Goal: Transaction & Acquisition: Purchase product/service

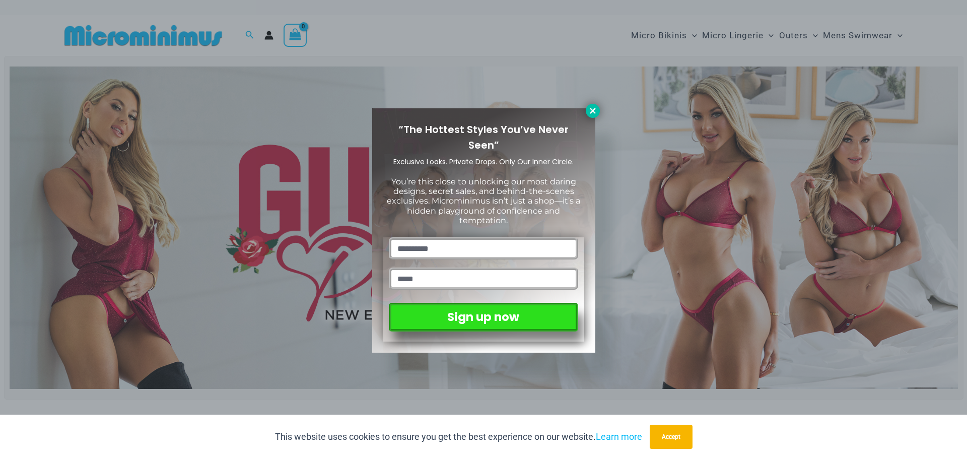
click at [589, 110] on icon at bounding box center [592, 110] width 9 height 9
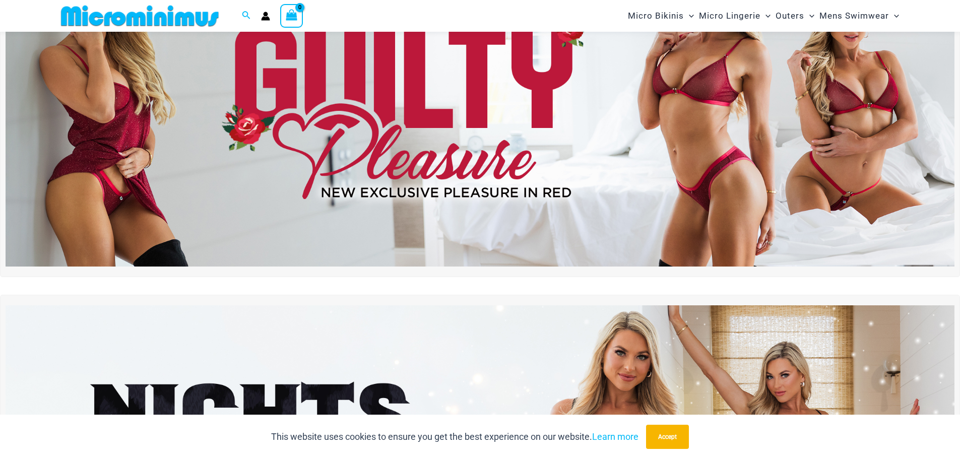
scroll to position [394, 0]
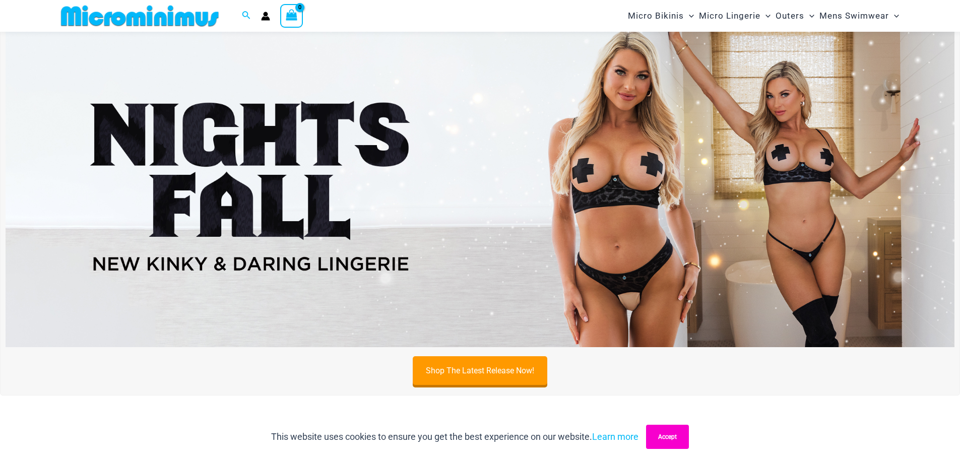
drag, startPoint x: 673, startPoint y: 436, endPoint x: 671, endPoint y: 430, distance: 6.4
click at [673, 436] on button "Accept" at bounding box center [667, 437] width 43 height 24
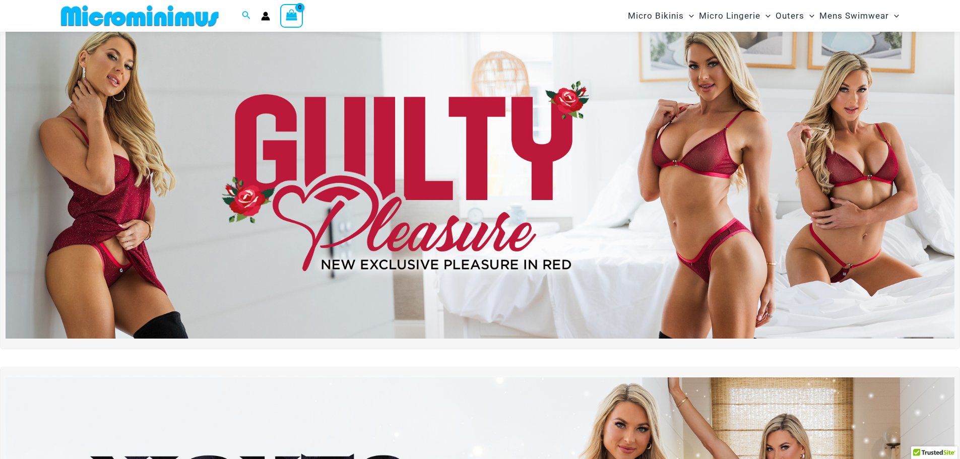
scroll to position [0, 0]
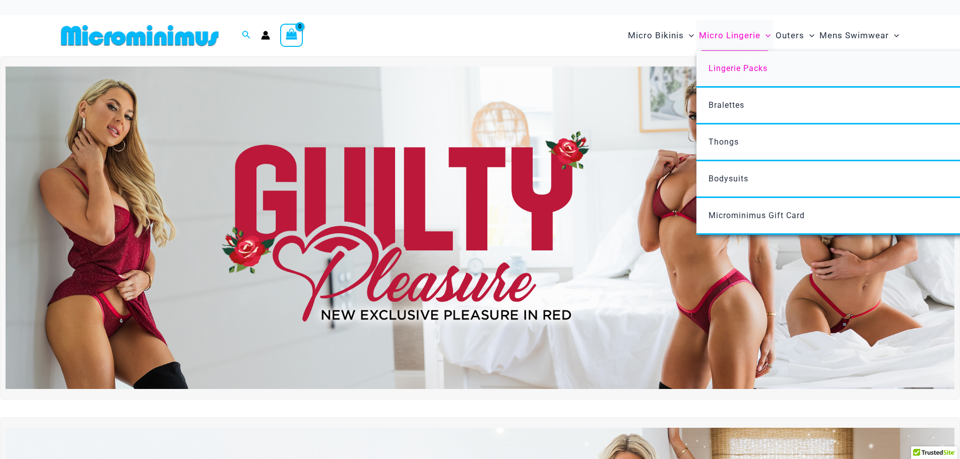
click at [734, 64] on span "Lingerie Packs" at bounding box center [737, 68] width 59 height 10
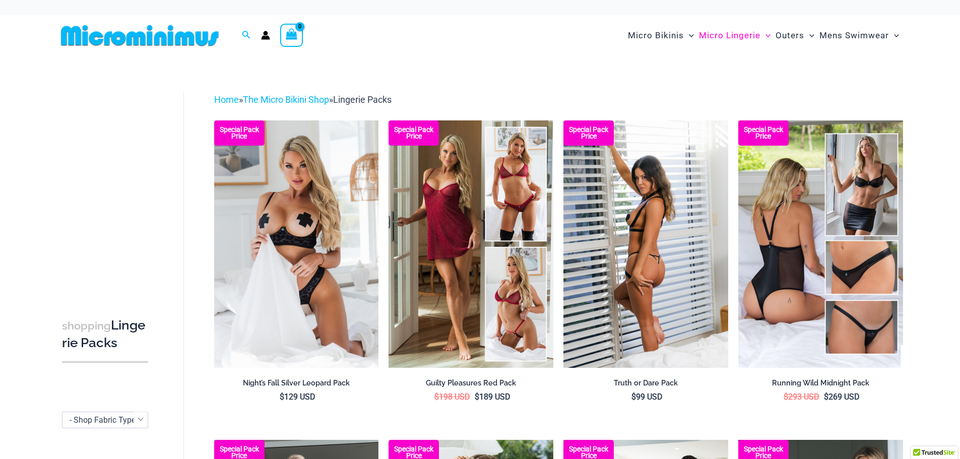
click at [661, 177] on img at bounding box center [645, 243] width 165 height 247
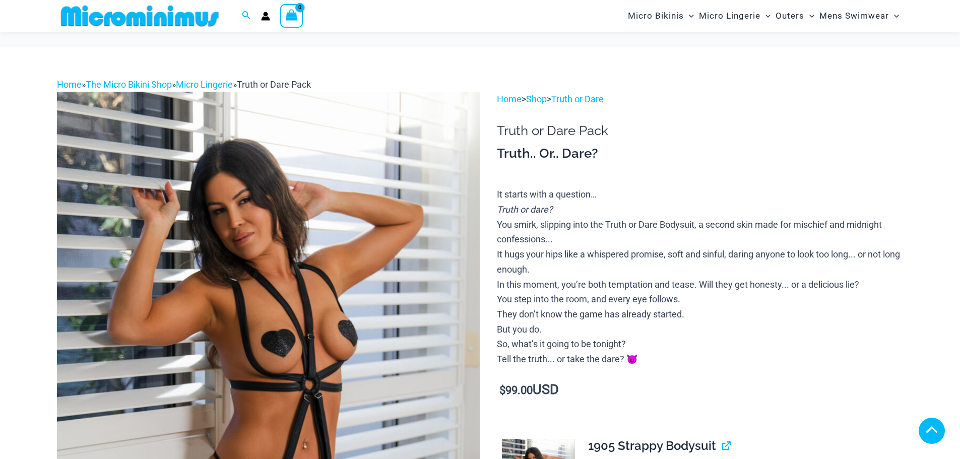
scroll to position [401, 0]
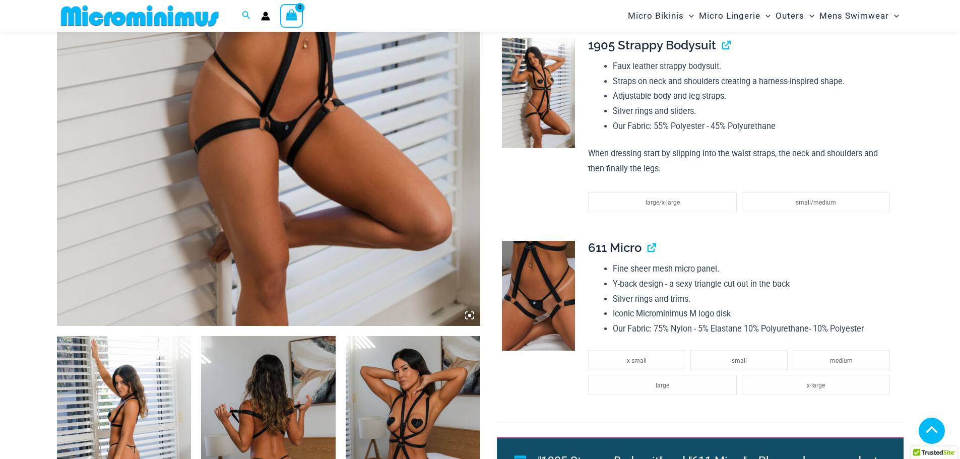
click at [401, 202] on img at bounding box center [268, 8] width 423 height 635
click at [468, 312] on icon at bounding box center [469, 315] width 9 height 9
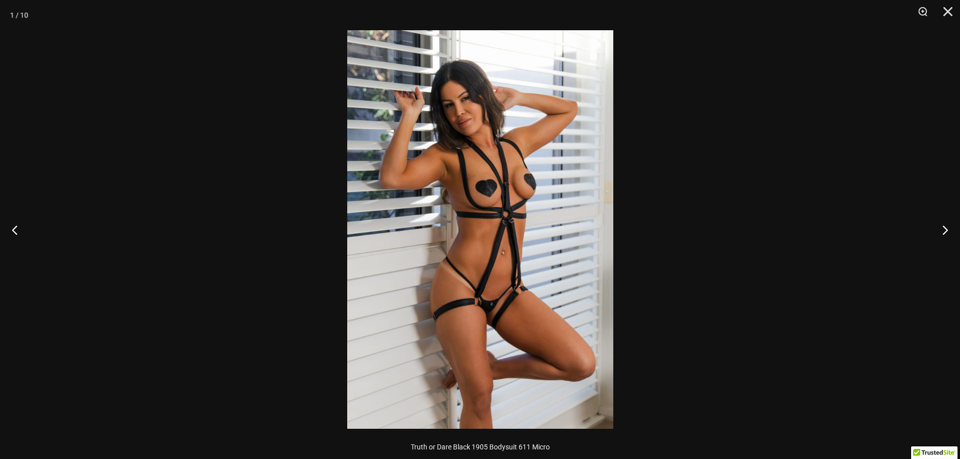
click at [494, 264] on img at bounding box center [480, 229] width 266 height 399
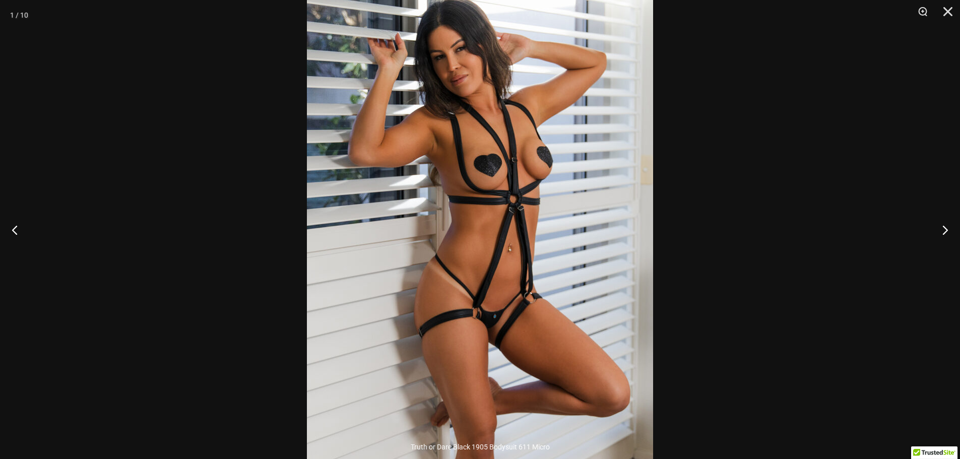
click at [494, 264] on img at bounding box center [480, 219] width 346 height 519
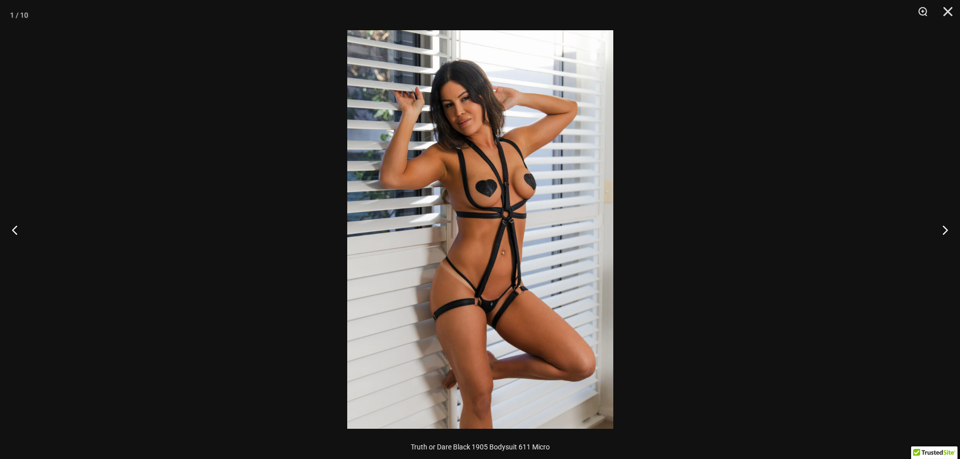
click at [494, 264] on img at bounding box center [480, 229] width 266 height 399
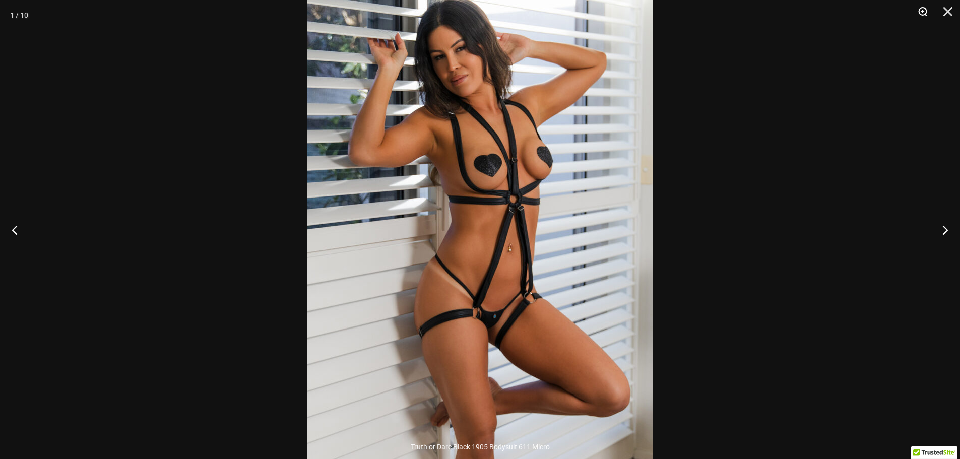
click at [921, 10] on button "Zoom" at bounding box center [918, 15] width 25 height 30
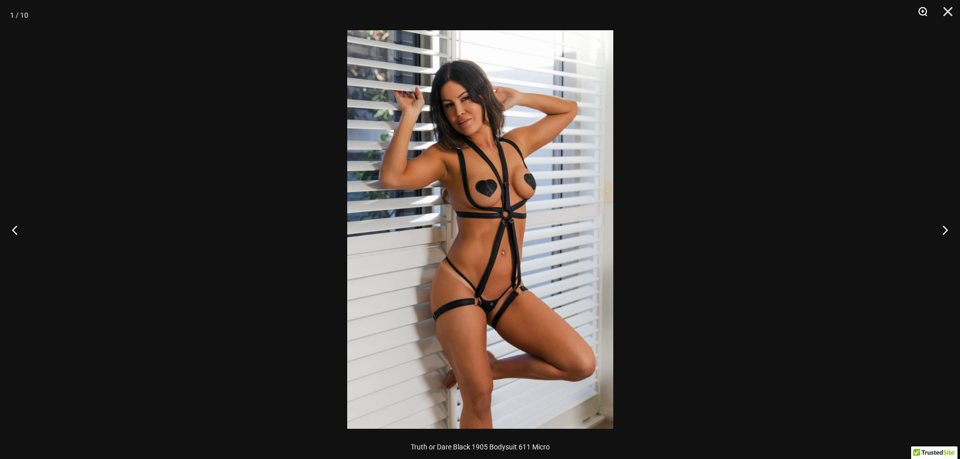
click at [921, 10] on button "Zoom" at bounding box center [918, 15] width 25 height 30
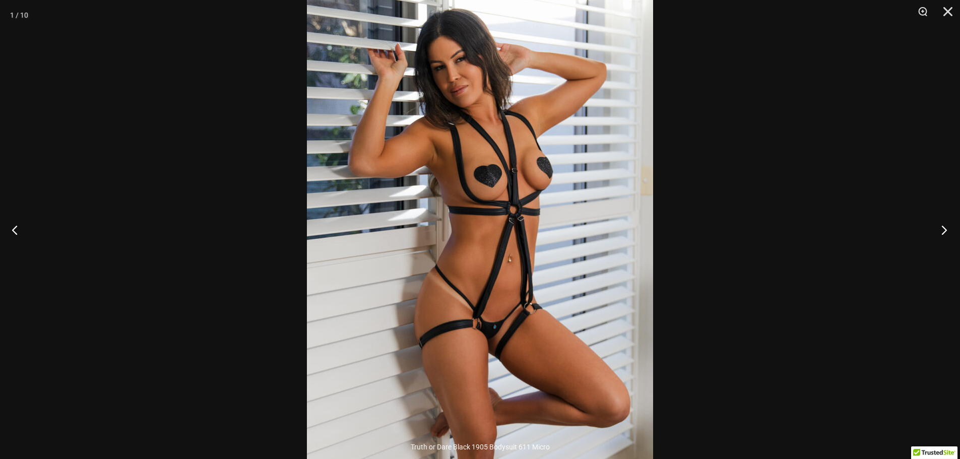
click at [948, 224] on button "Next" at bounding box center [941, 230] width 38 height 50
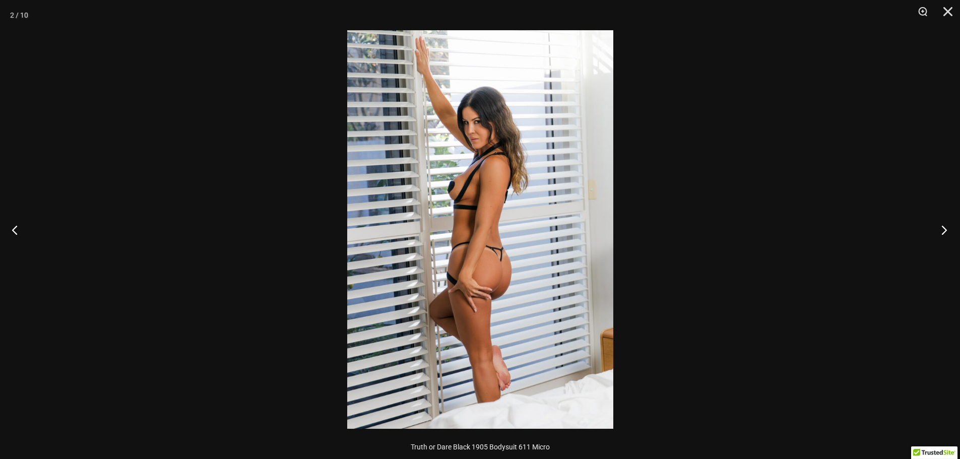
click at [948, 223] on button "Next" at bounding box center [941, 230] width 38 height 50
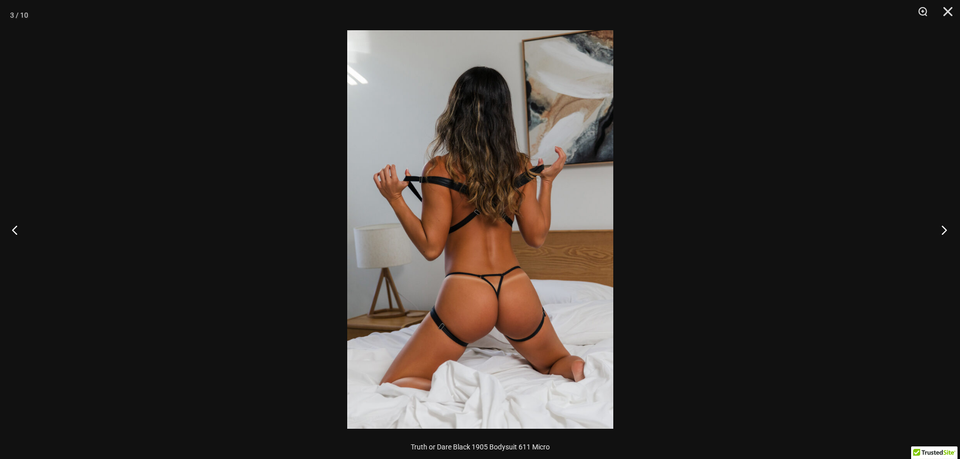
click at [947, 224] on button "Next" at bounding box center [941, 230] width 38 height 50
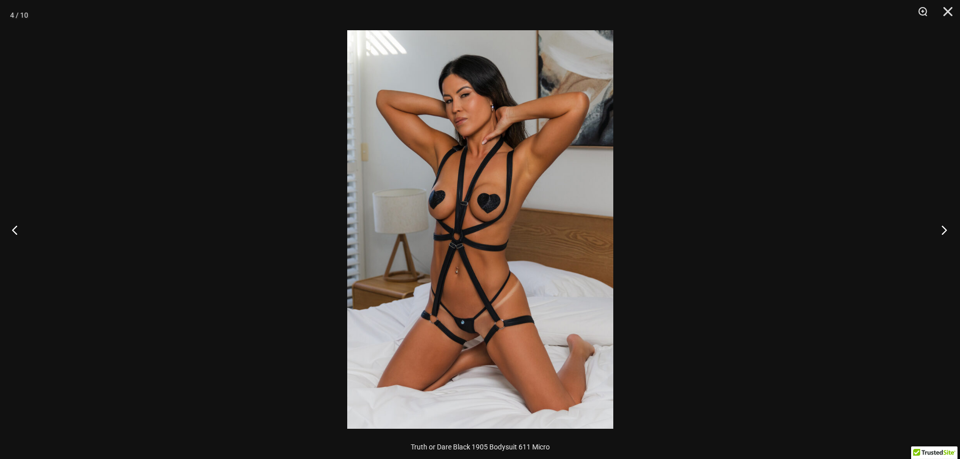
click at [947, 224] on button "Next" at bounding box center [941, 230] width 38 height 50
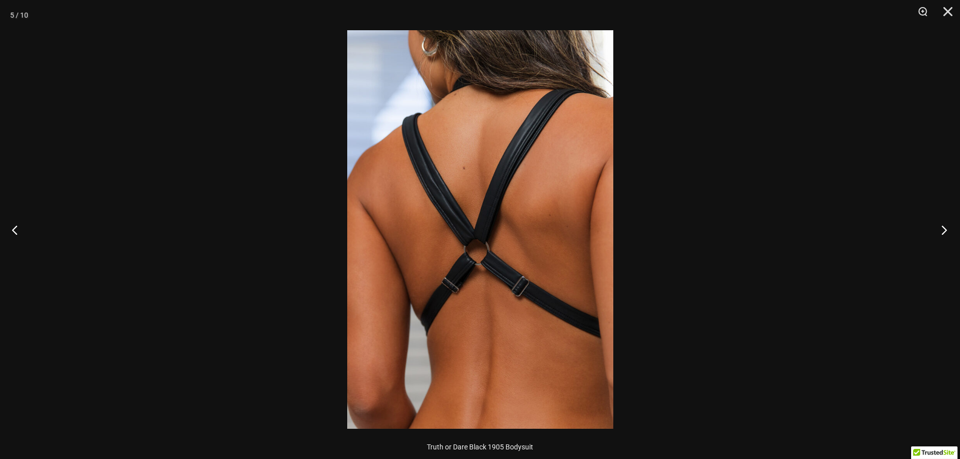
click at [947, 224] on button "Next" at bounding box center [941, 230] width 38 height 50
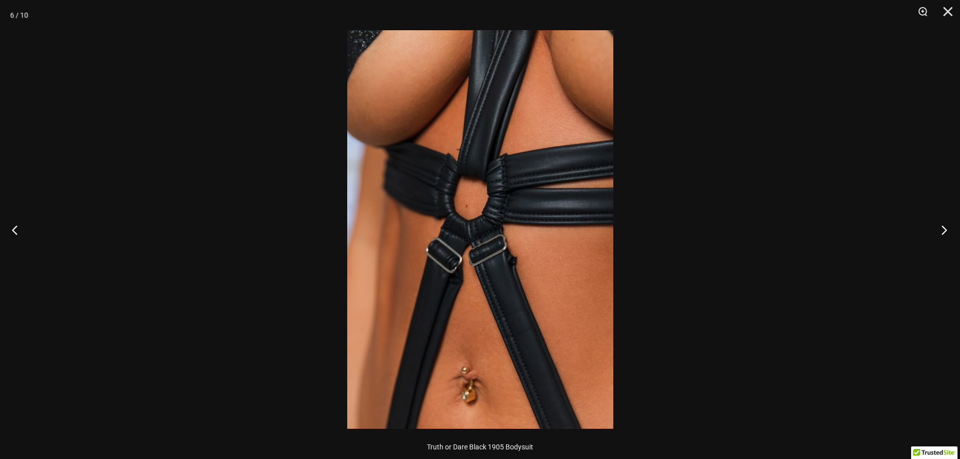
click at [947, 224] on button "Next" at bounding box center [941, 230] width 38 height 50
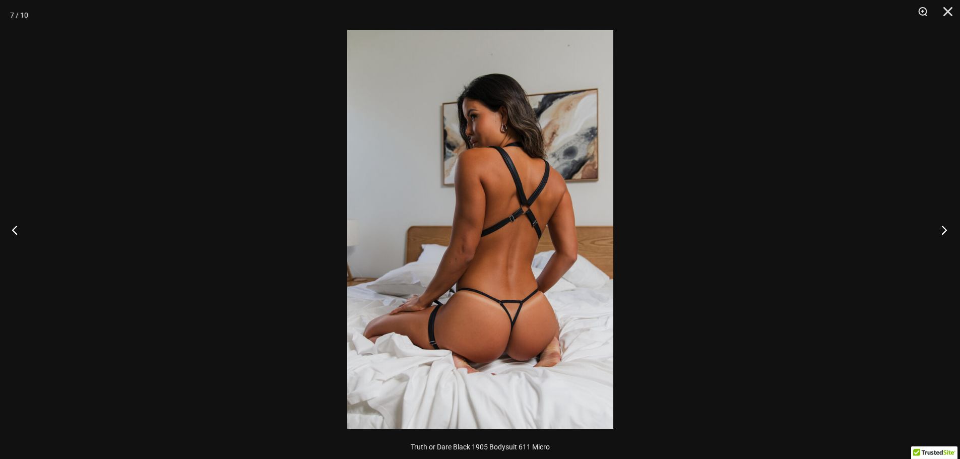
click at [947, 224] on button "Next" at bounding box center [941, 230] width 38 height 50
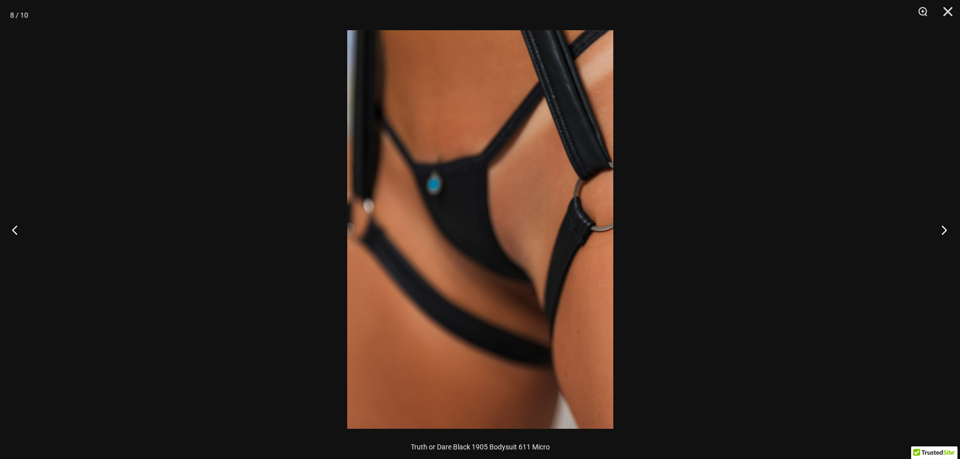
click at [947, 224] on button "Next" at bounding box center [941, 230] width 38 height 50
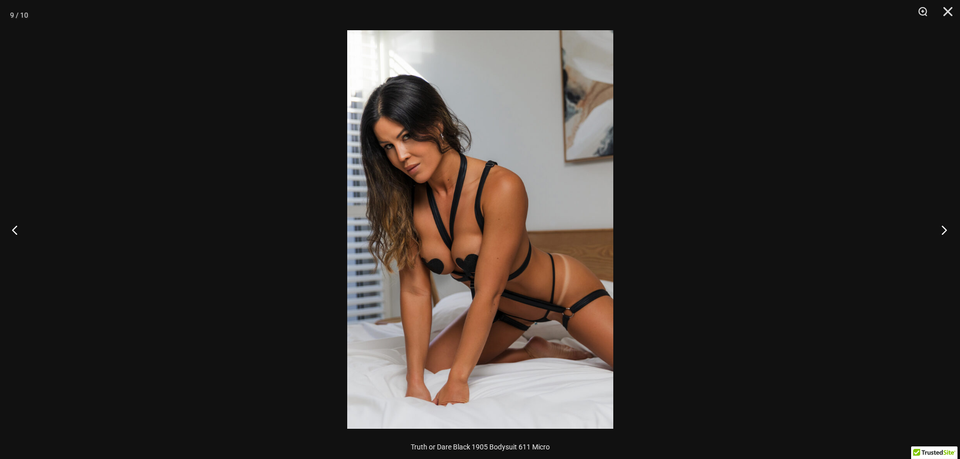
click at [948, 225] on button "Next" at bounding box center [941, 230] width 38 height 50
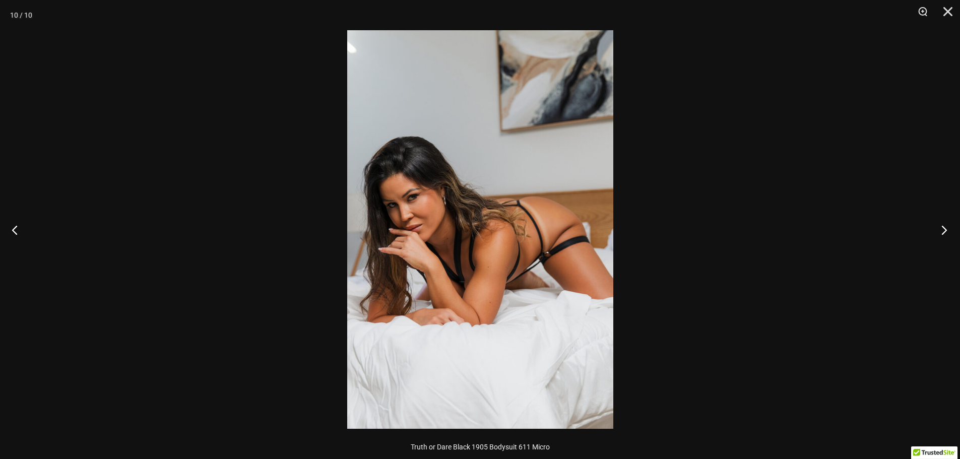
click at [948, 225] on button "Next" at bounding box center [941, 230] width 38 height 50
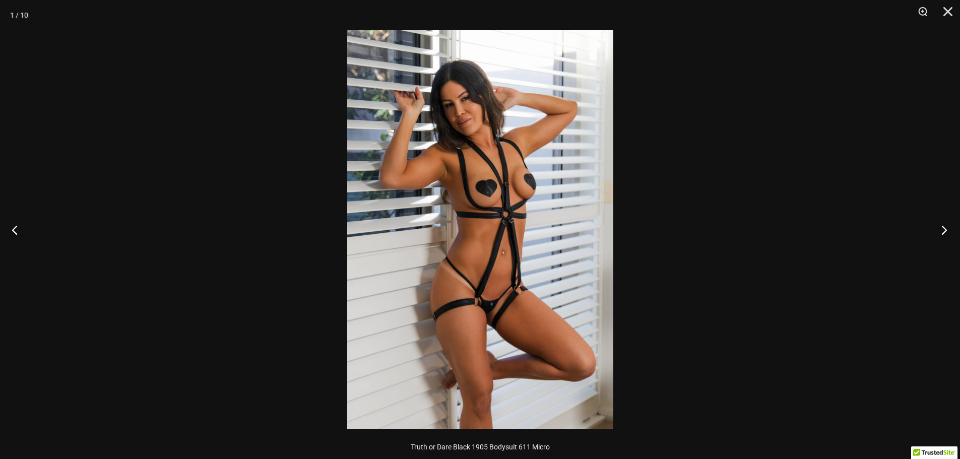
click at [948, 225] on button "Next" at bounding box center [941, 230] width 38 height 50
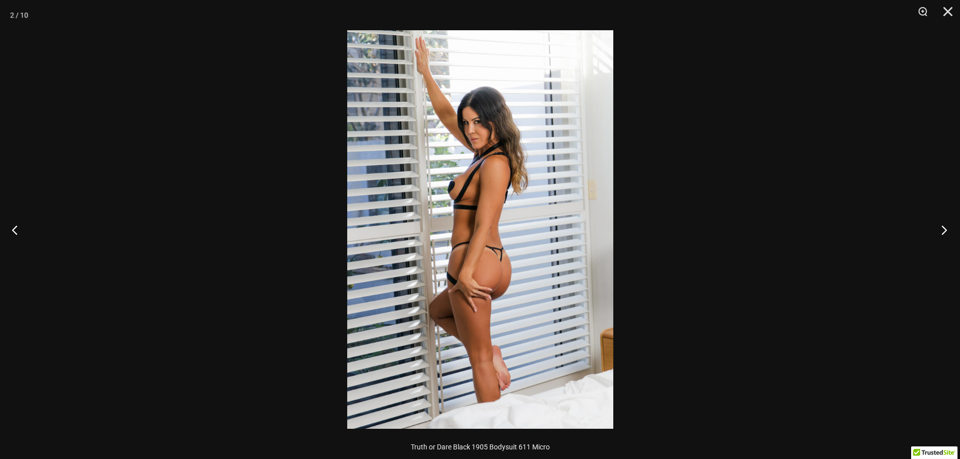
click at [948, 225] on button "Next" at bounding box center [941, 230] width 38 height 50
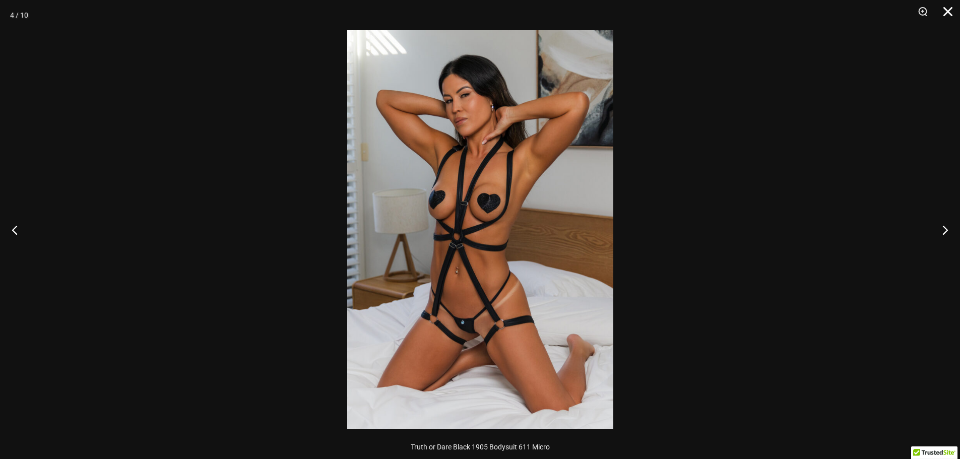
click at [947, 13] on button "Close" at bounding box center [944, 15] width 25 height 30
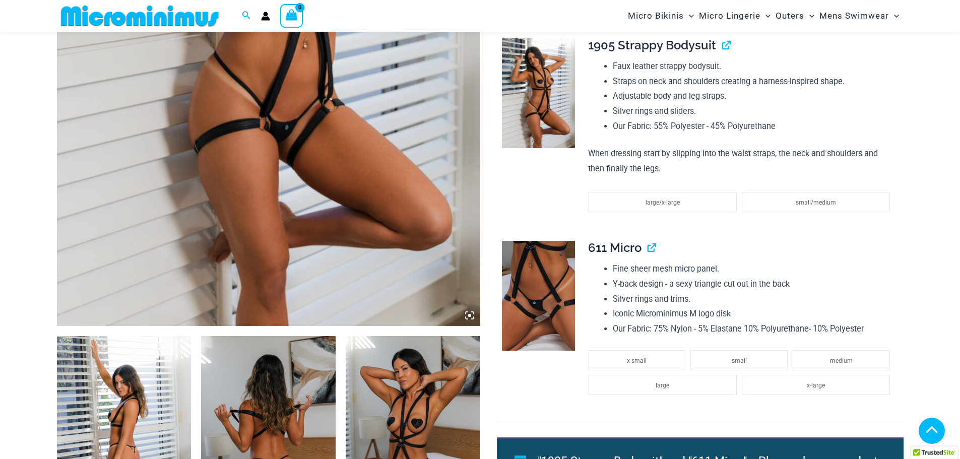
click at [543, 285] on img at bounding box center [538, 296] width 73 height 110
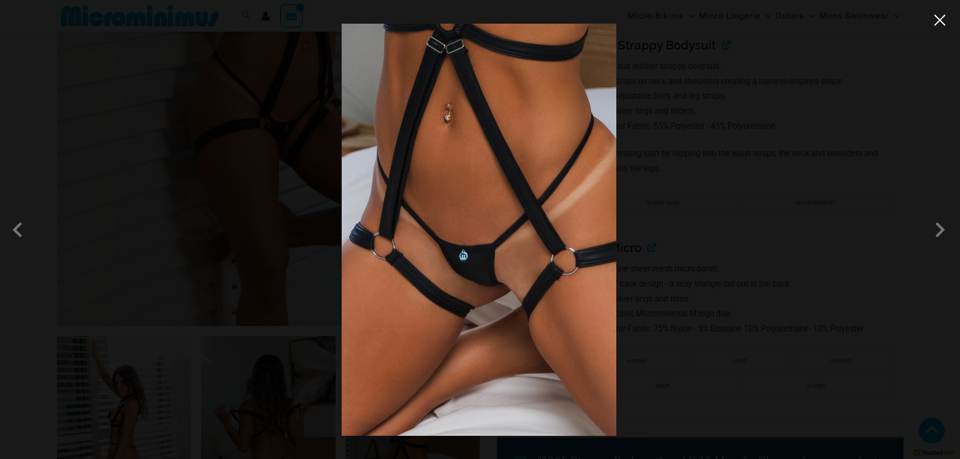
click at [940, 25] on button "Close" at bounding box center [939, 20] width 15 height 15
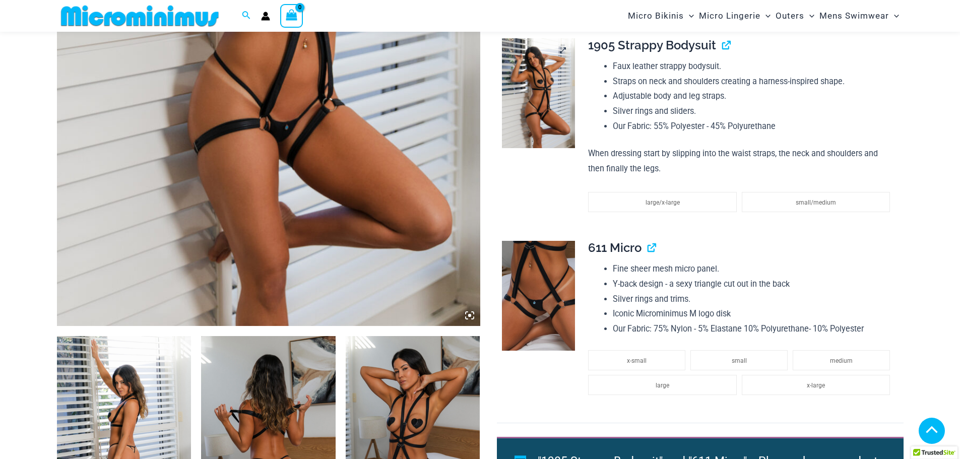
click at [551, 126] on img at bounding box center [538, 93] width 73 height 110
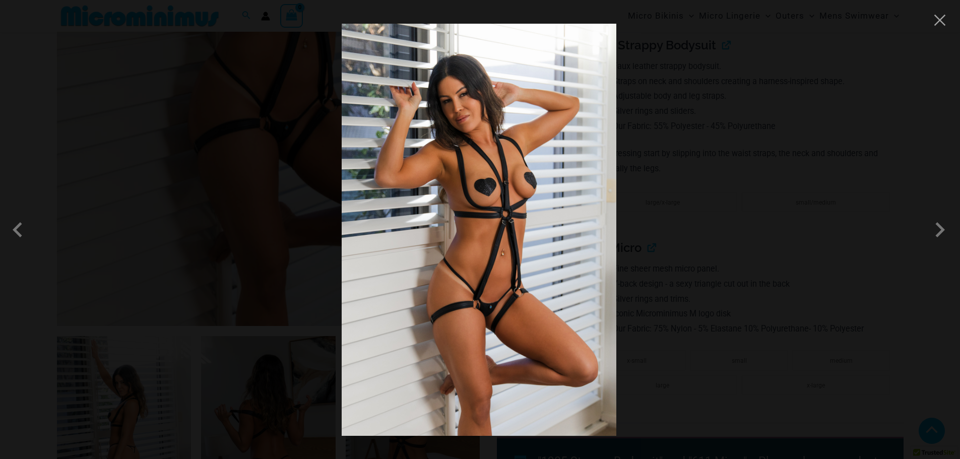
click at [579, 154] on img at bounding box center [479, 230] width 275 height 412
click at [688, 163] on div at bounding box center [480, 229] width 960 height 459
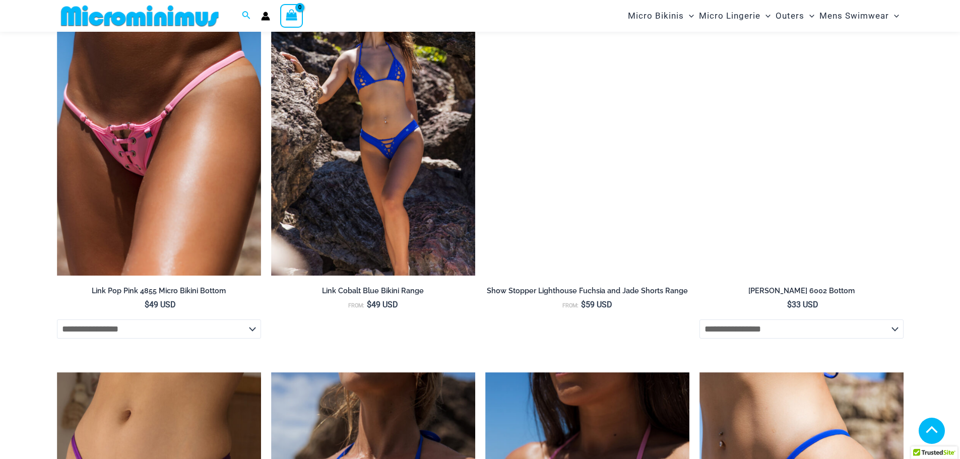
scroll to position [1761, 0]
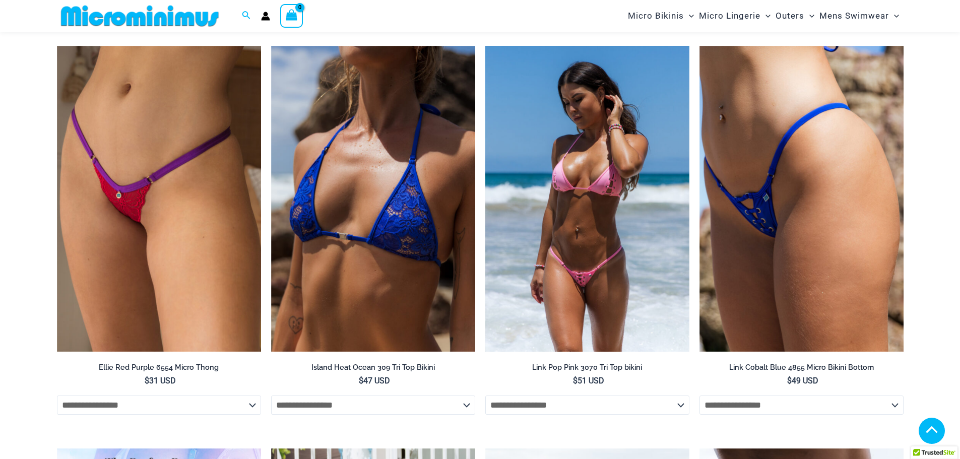
click at [641, 235] on img at bounding box center [587, 199] width 204 height 306
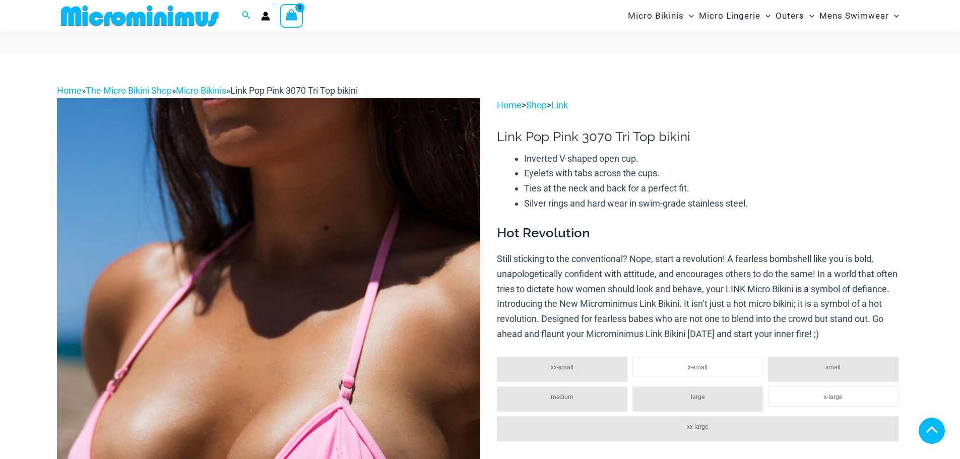
scroll to position [301, 0]
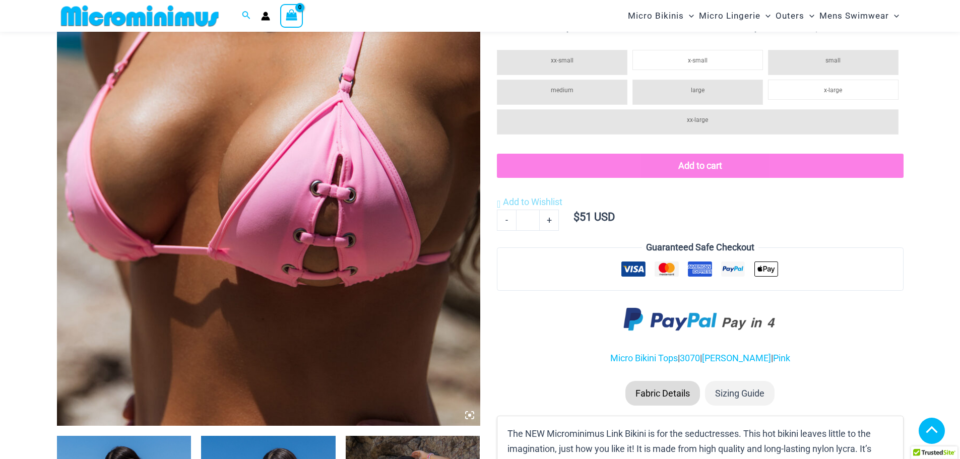
click at [370, 295] on img at bounding box center [268, 108] width 423 height 635
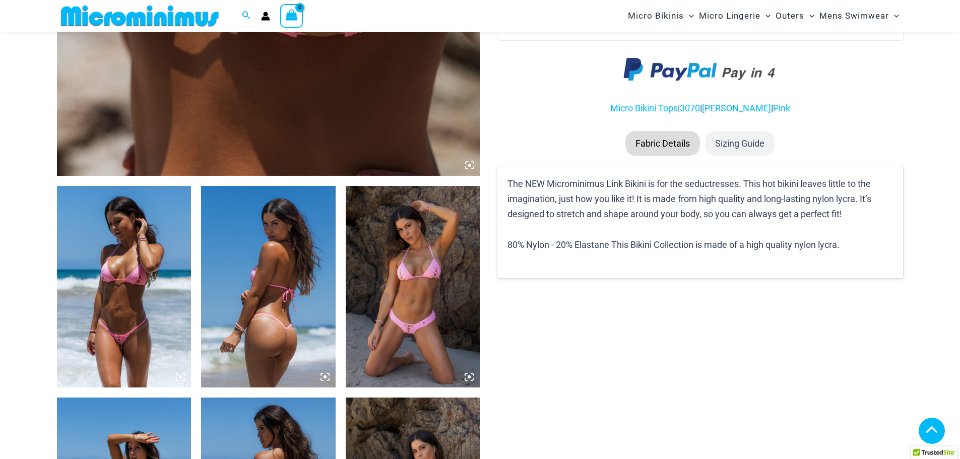
scroll to position [553, 0]
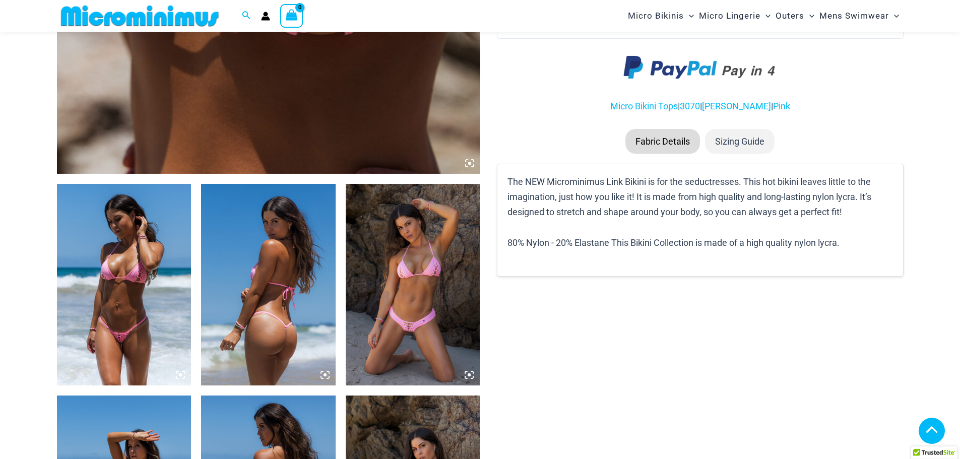
click at [142, 319] on img at bounding box center [124, 285] width 135 height 202
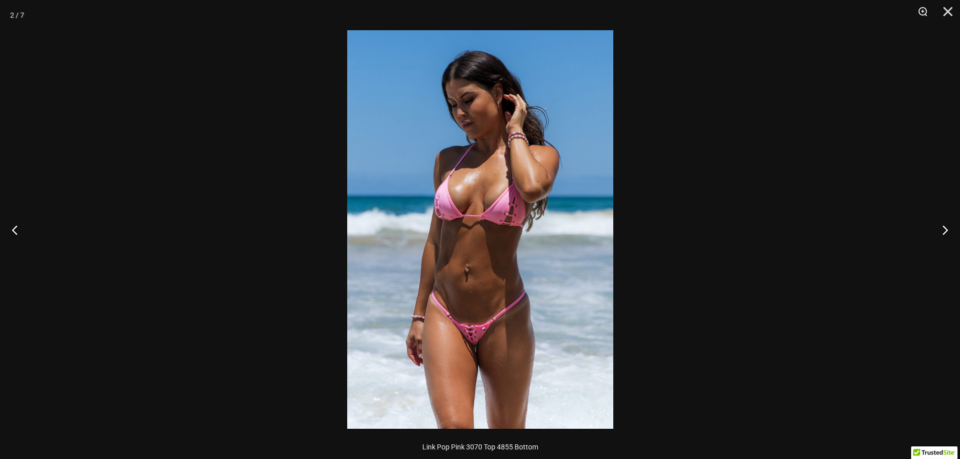
click at [486, 344] on img at bounding box center [480, 229] width 266 height 399
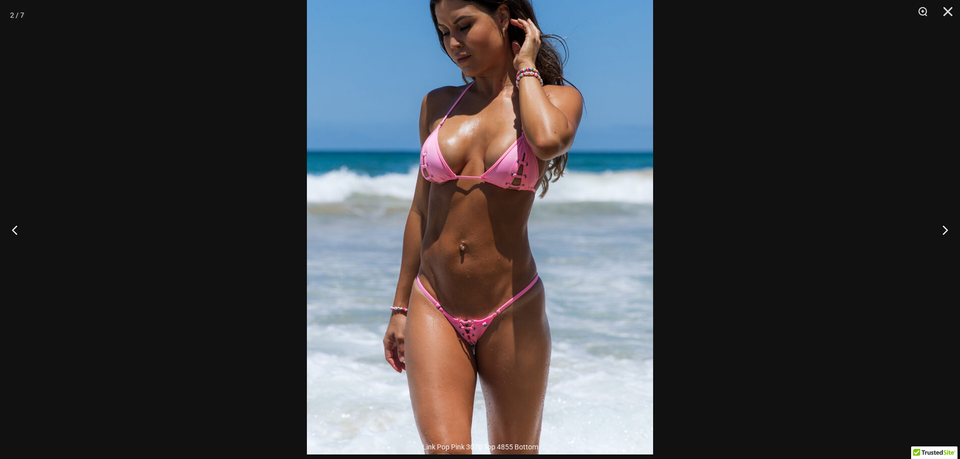
click at [486, 344] on img at bounding box center [480, 195] width 346 height 519
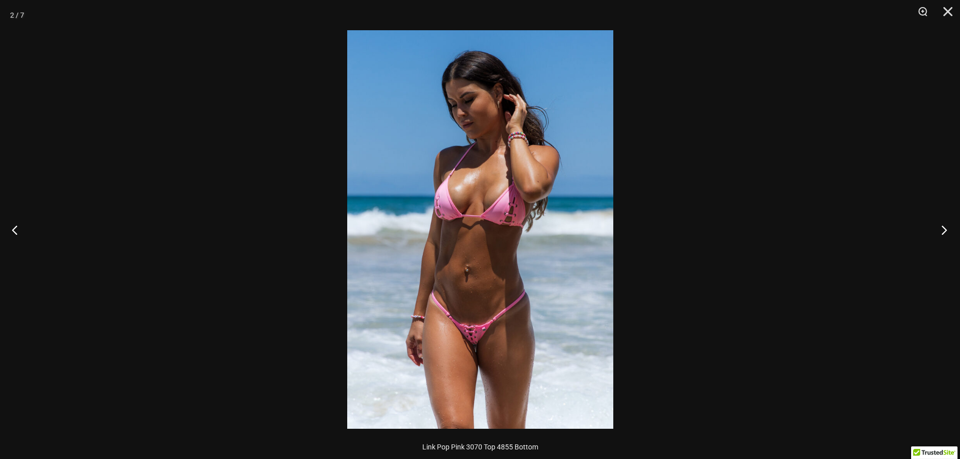
click at [944, 232] on button "Next" at bounding box center [941, 230] width 38 height 50
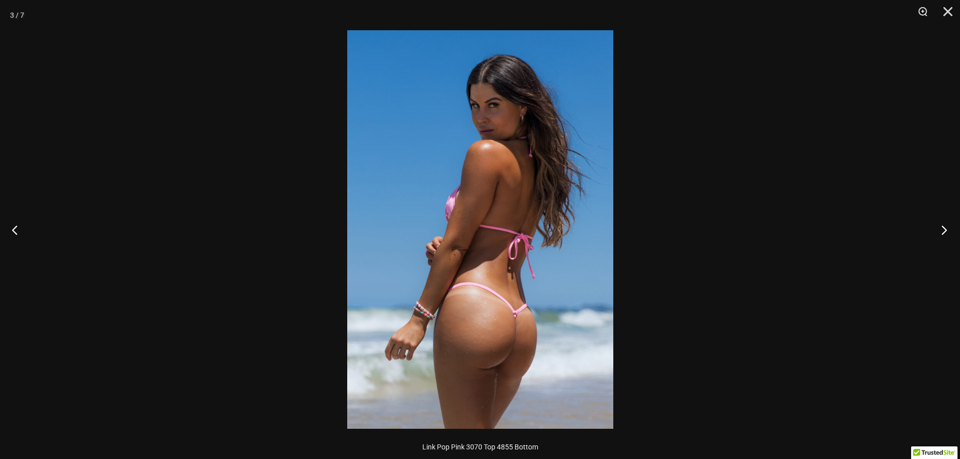
click at [944, 232] on button "Next" at bounding box center [941, 230] width 38 height 50
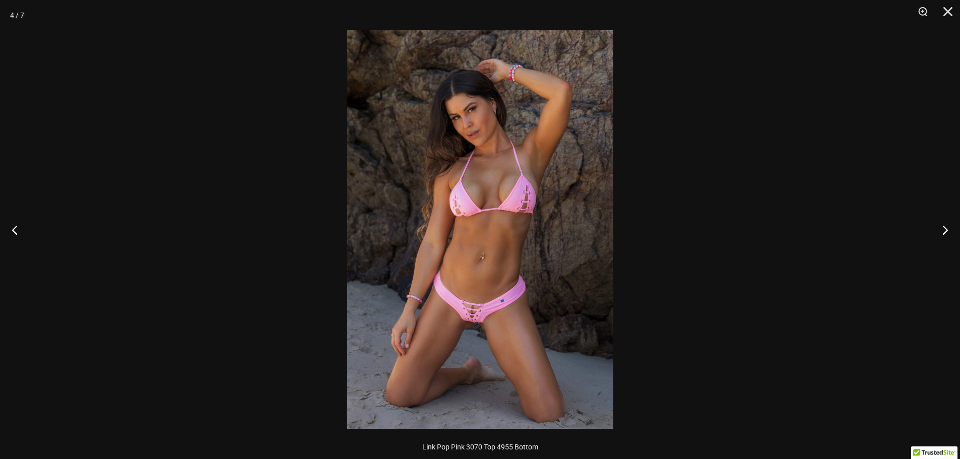
click at [373, 369] on img at bounding box center [480, 229] width 266 height 399
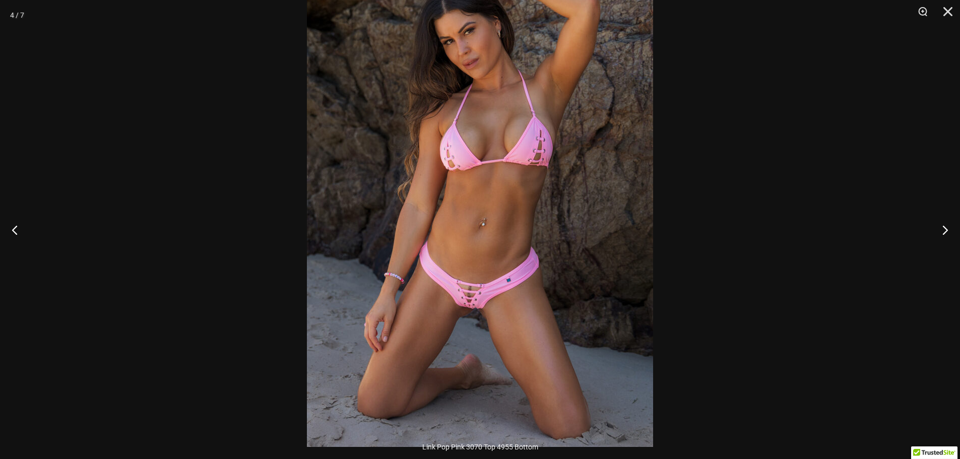
click at [453, 334] on img at bounding box center [480, 187] width 346 height 519
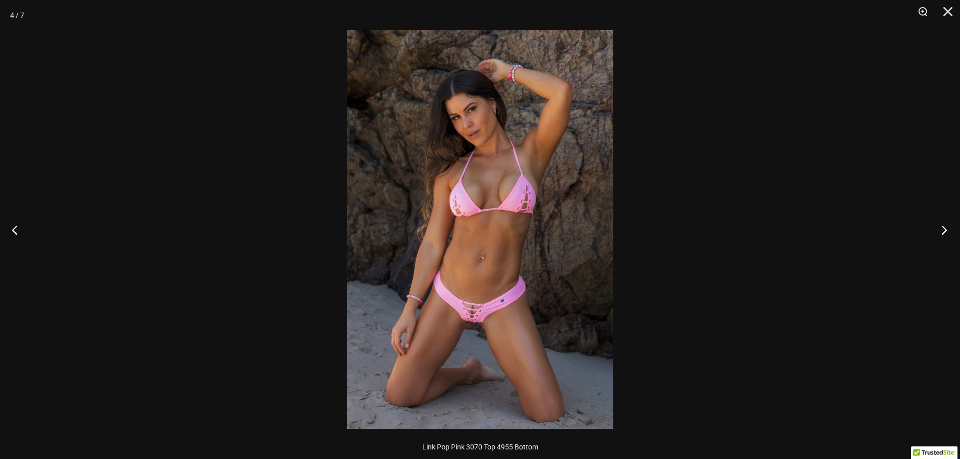
click at [946, 226] on button "Next" at bounding box center [941, 230] width 38 height 50
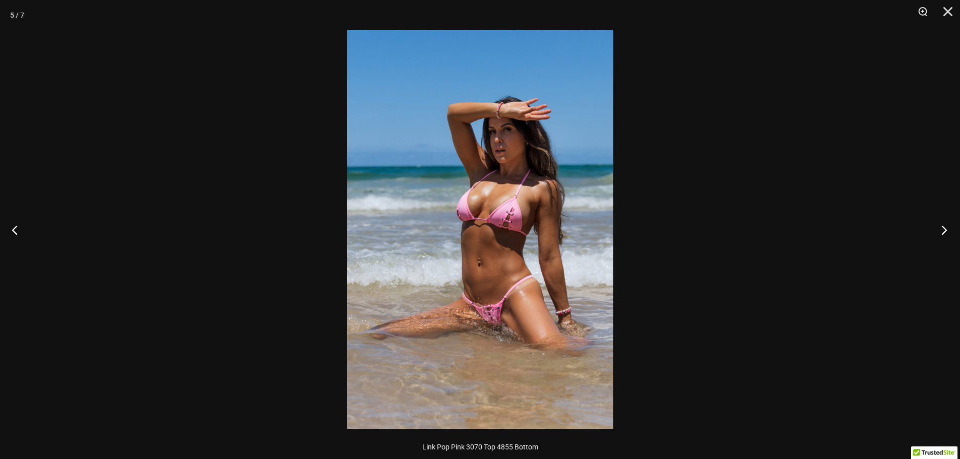
click at [946, 226] on button "Next" at bounding box center [941, 230] width 38 height 50
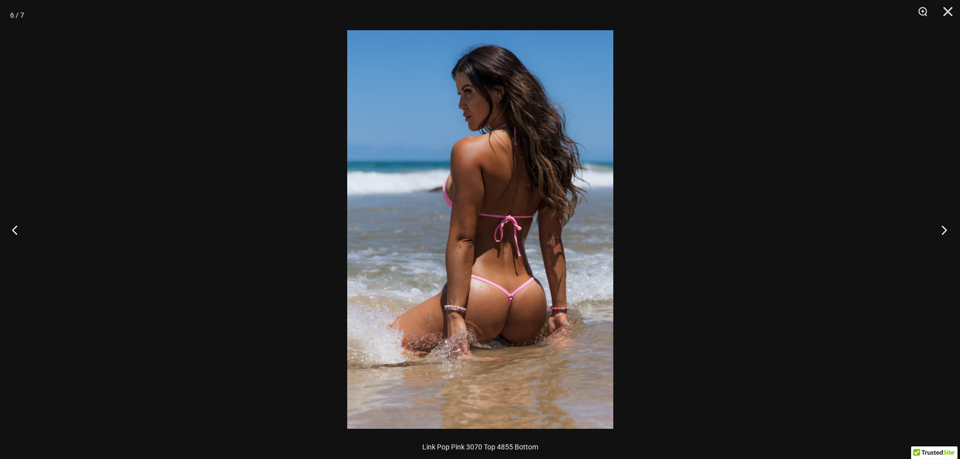
click at [946, 226] on button "Next" at bounding box center [941, 230] width 38 height 50
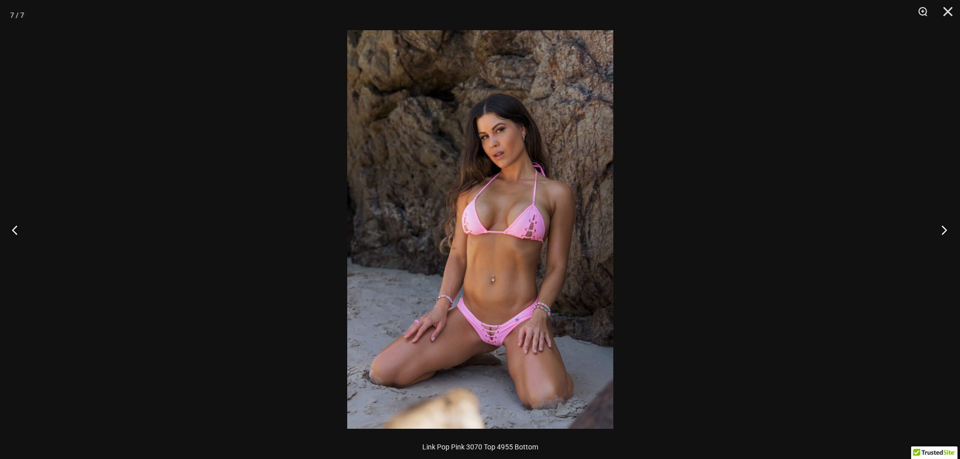
click at [946, 226] on button "Next" at bounding box center [941, 230] width 38 height 50
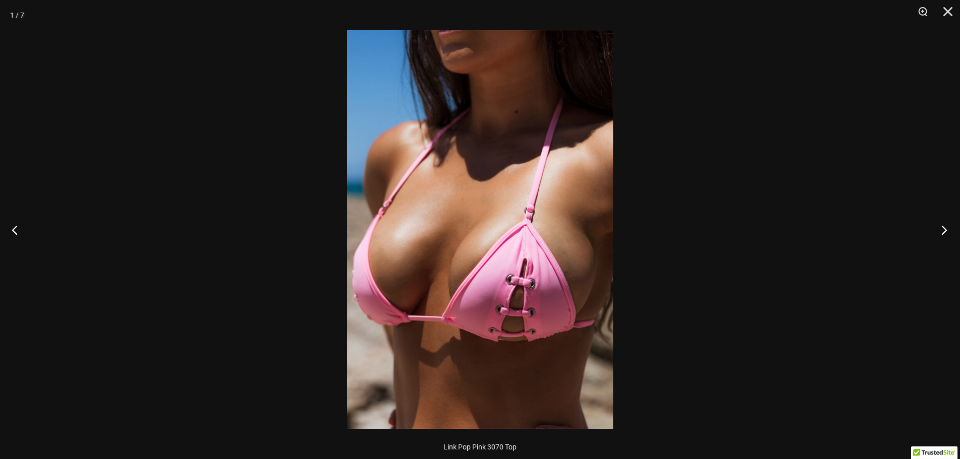
click at [946, 226] on button "Next" at bounding box center [941, 230] width 38 height 50
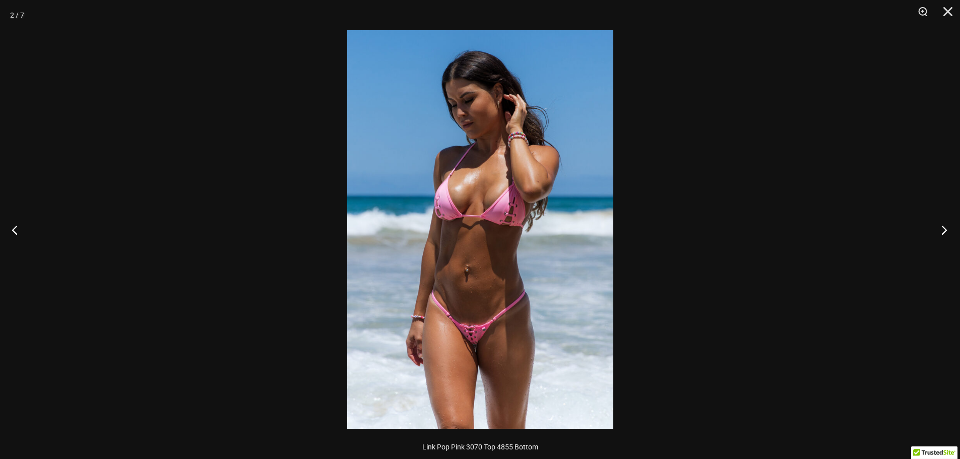
click at [946, 226] on button "Next" at bounding box center [941, 230] width 38 height 50
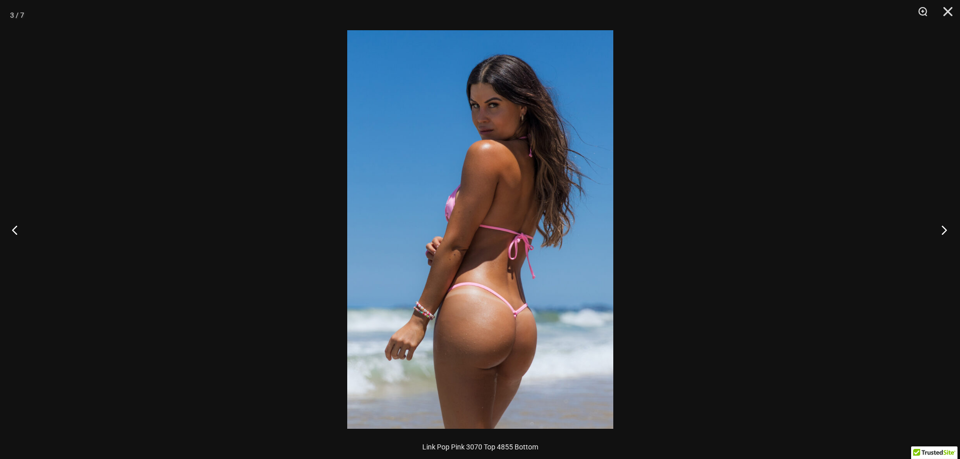
click at [946, 226] on button "Next" at bounding box center [941, 230] width 38 height 50
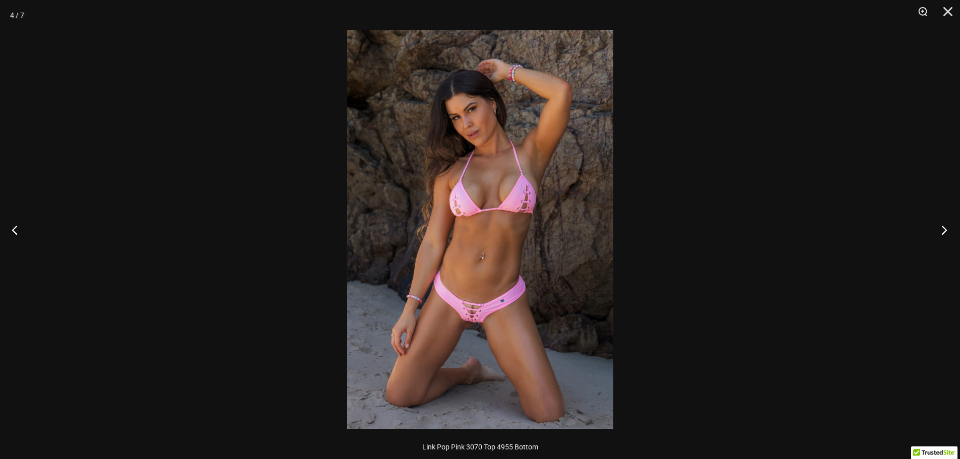
click at [946, 226] on button "Next" at bounding box center [941, 230] width 38 height 50
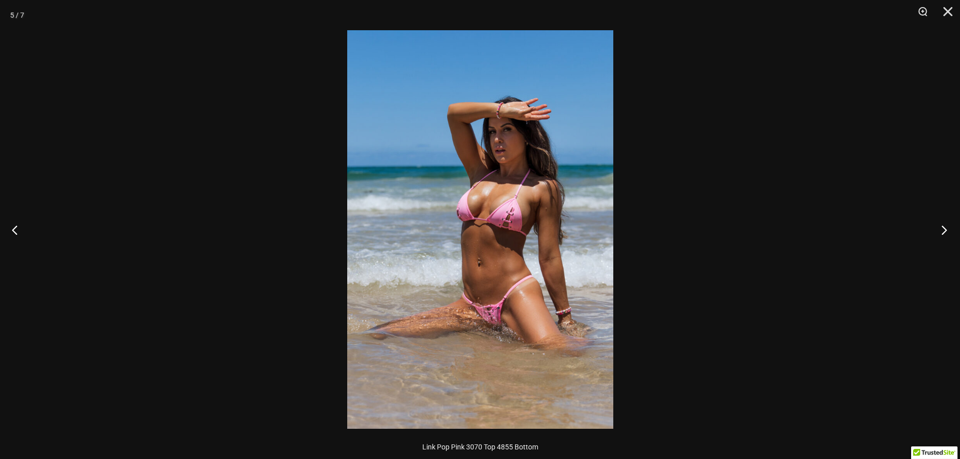
click at [946, 226] on button "Next" at bounding box center [941, 230] width 38 height 50
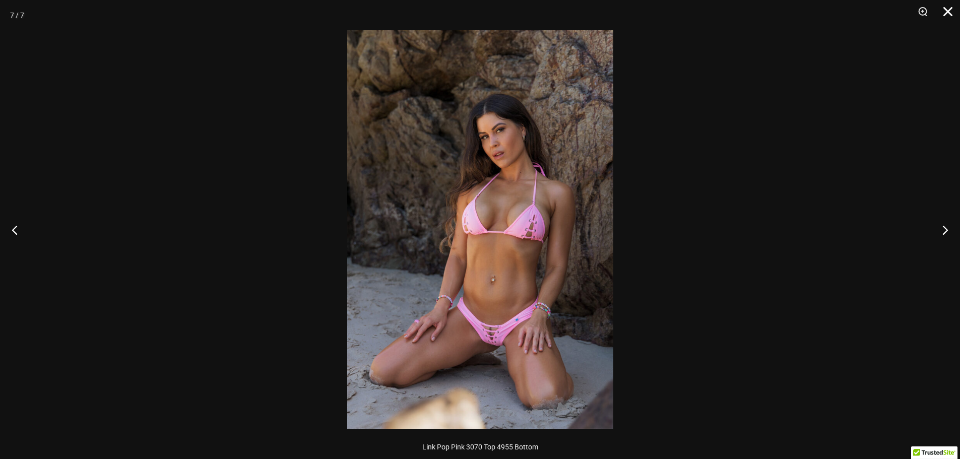
click at [946, 10] on button "Close" at bounding box center [944, 15] width 25 height 30
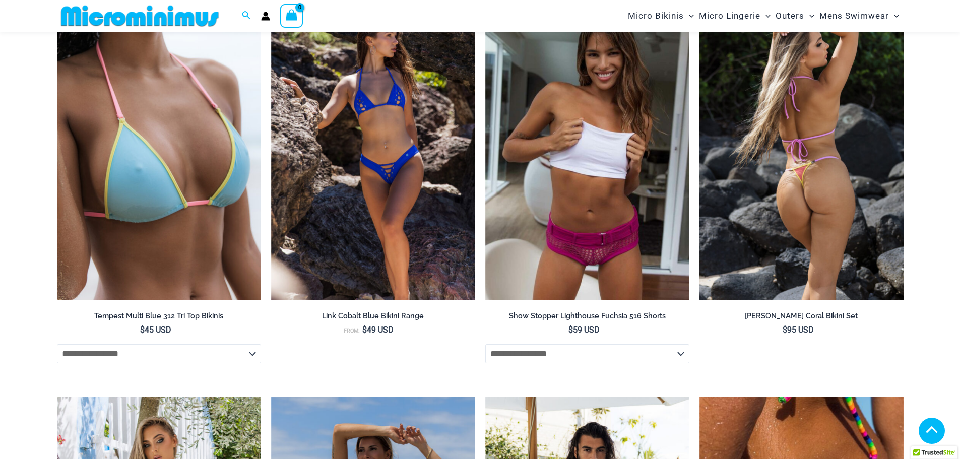
scroll to position [3172, 0]
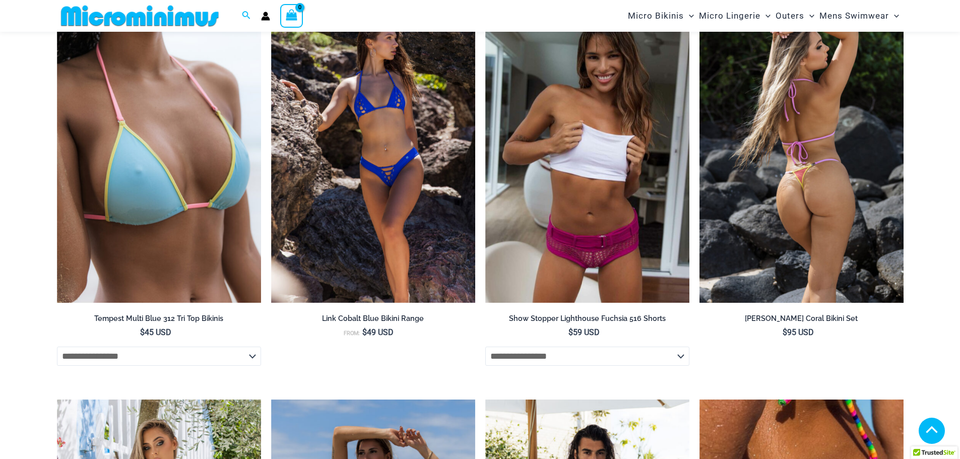
click at [799, 168] on img at bounding box center [801, 150] width 204 height 306
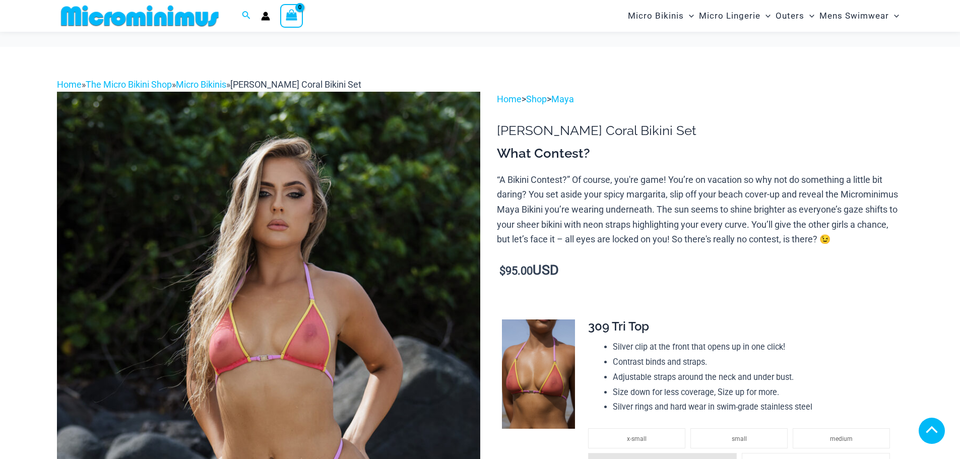
scroll to position [302, 0]
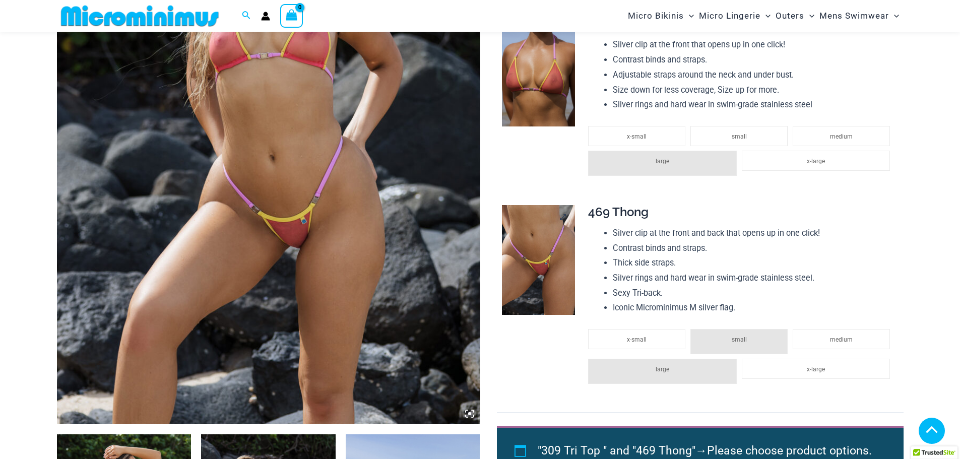
click at [553, 226] on img at bounding box center [538, 260] width 73 height 110
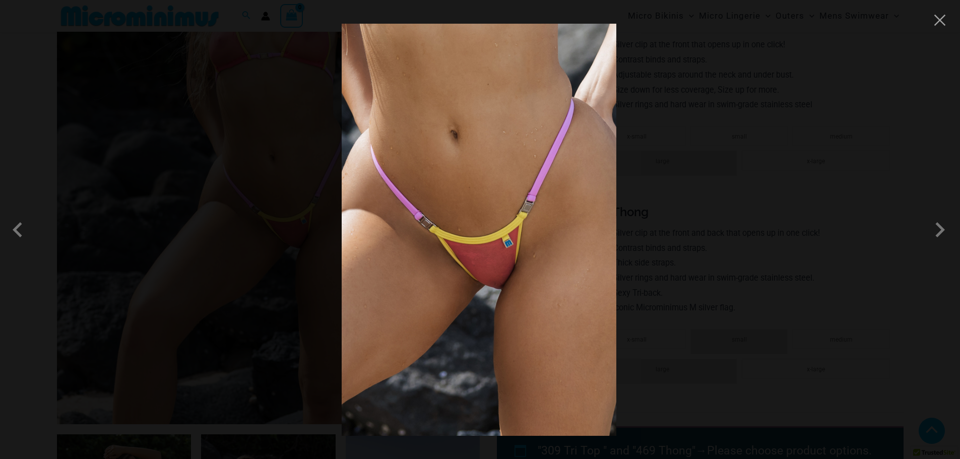
click at [654, 229] on div at bounding box center [480, 229] width 960 height 459
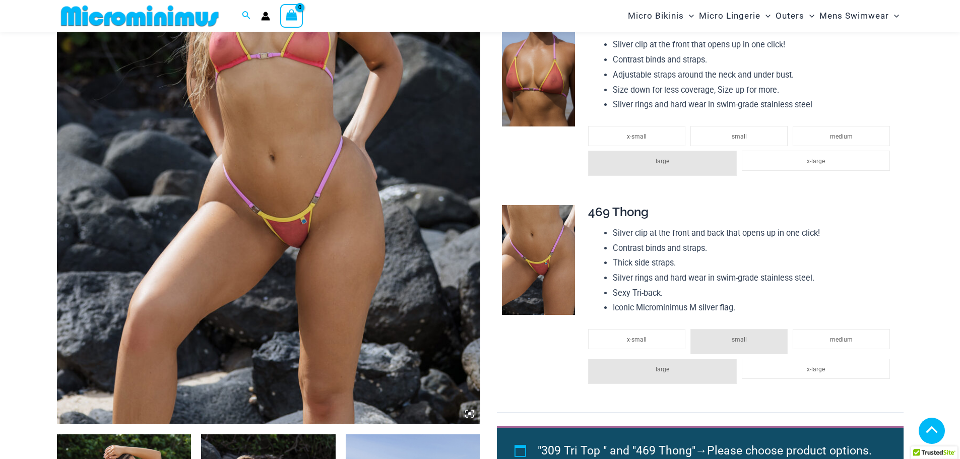
click at [534, 85] on img at bounding box center [538, 72] width 73 height 110
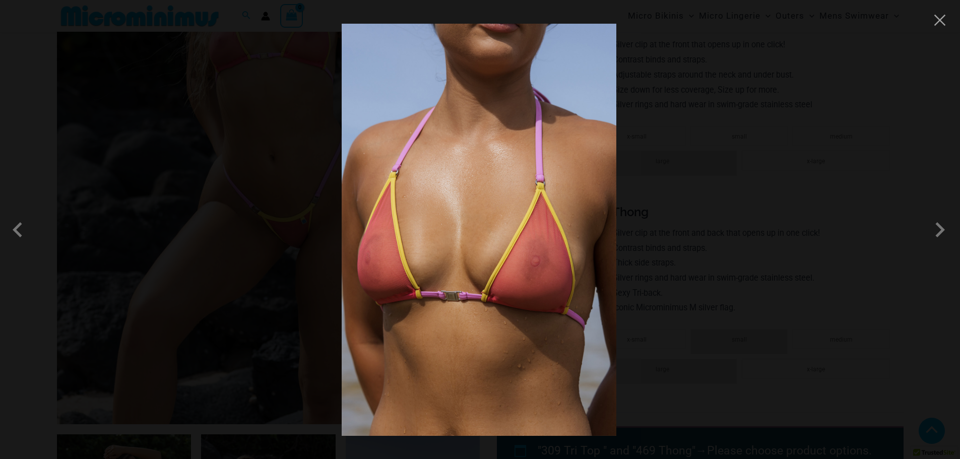
click at [712, 106] on div at bounding box center [480, 229] width 960 height 459
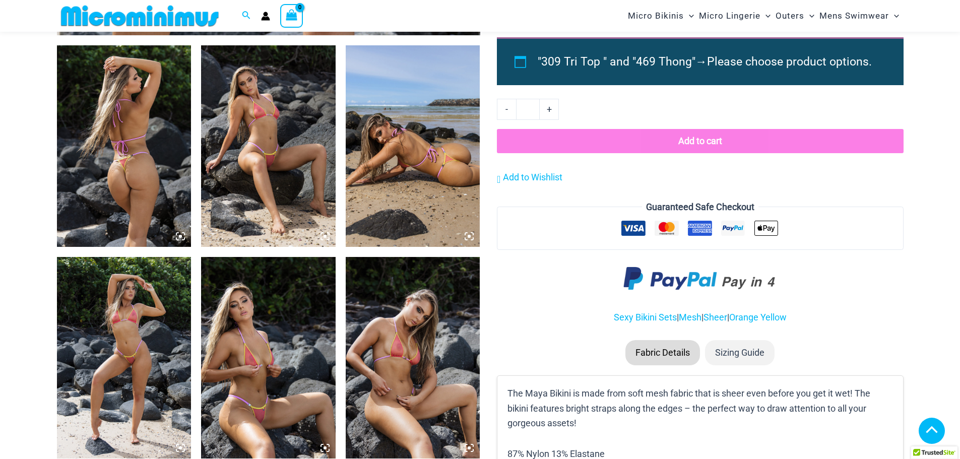
scroll to position [756, 0]
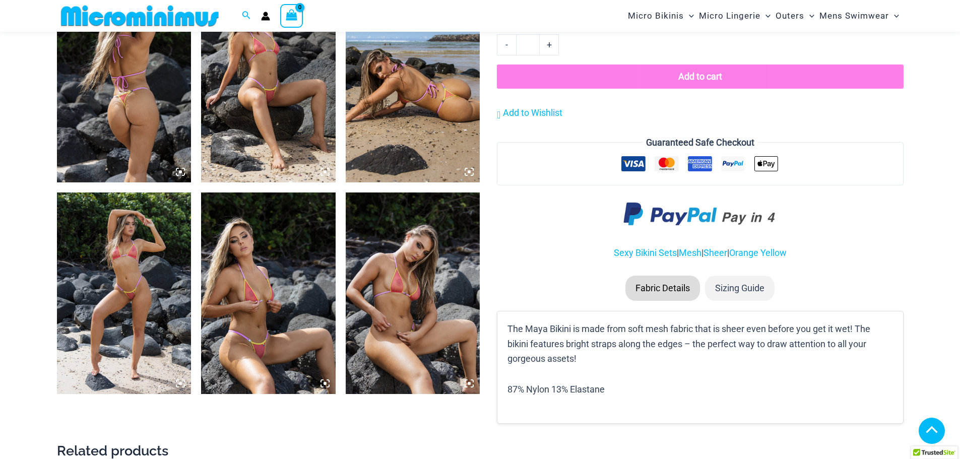
click at [266, 105] on img at bounding box center [268, 82] width 135 height 202
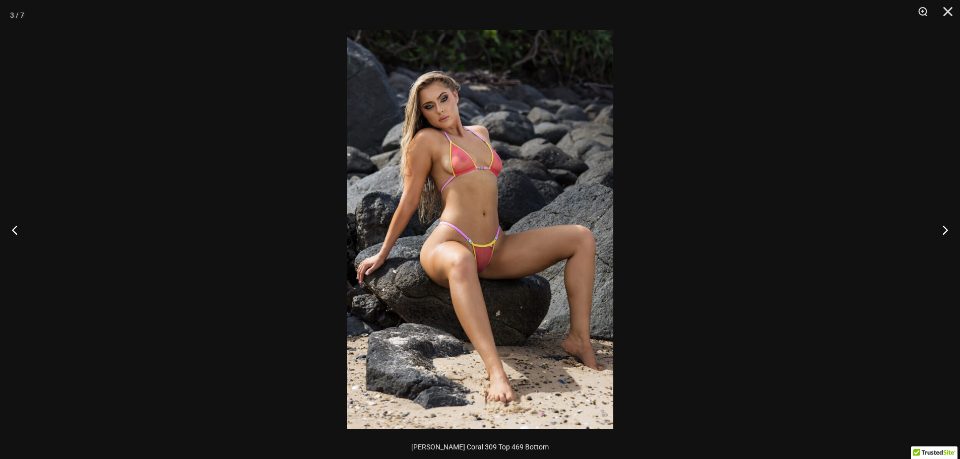
click at [485, 227] on img at bounding box center [480, 229] width 266 height 399
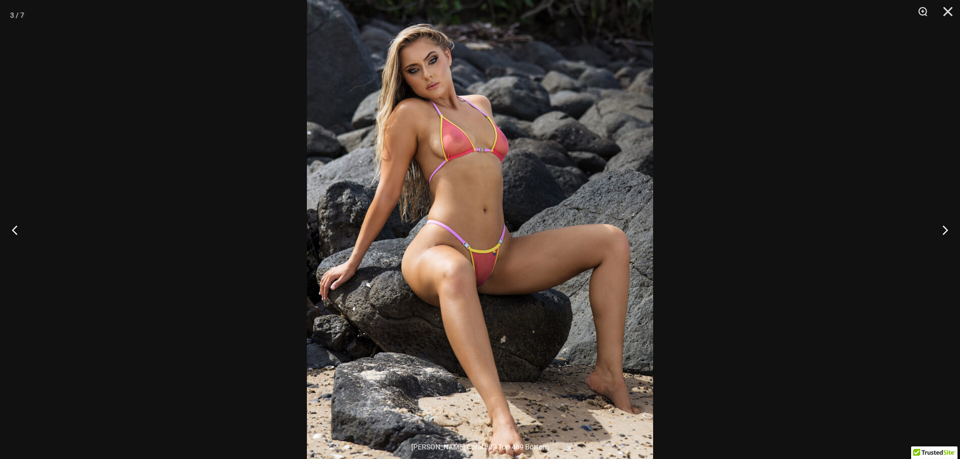
click at [485, 227] on img at bounding box center [480, 230] width 346 height 519
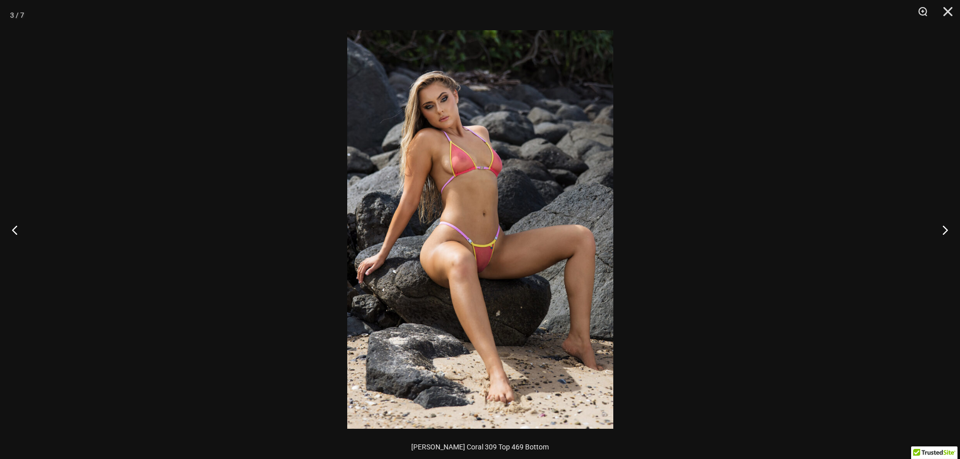
click at [755, 161] on div at bounding box center [480, 229] width 960 height 459
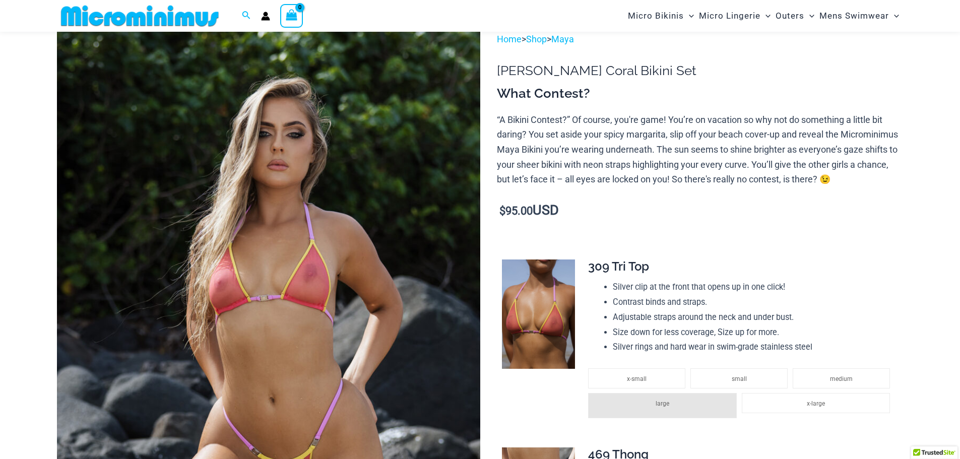
scroll to position [0, 0]
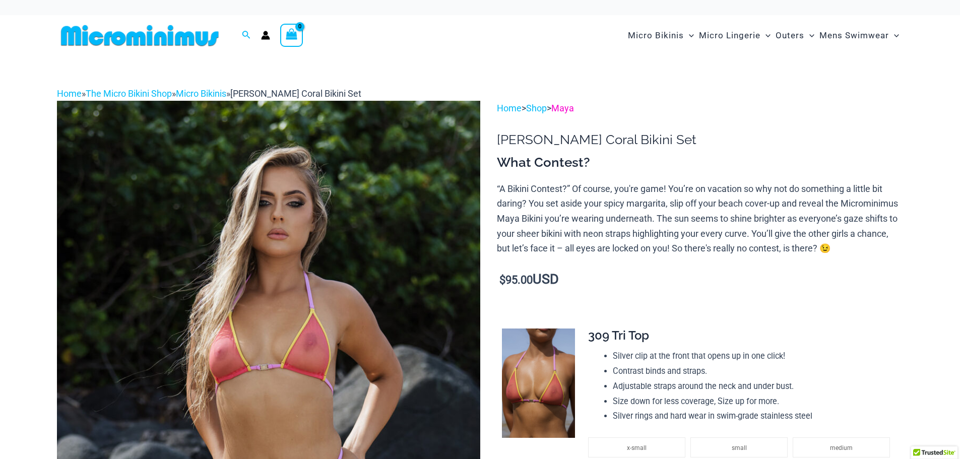
click at [567, 105] on link "Maya" at bounding box center [562, 108] width 23 height 11
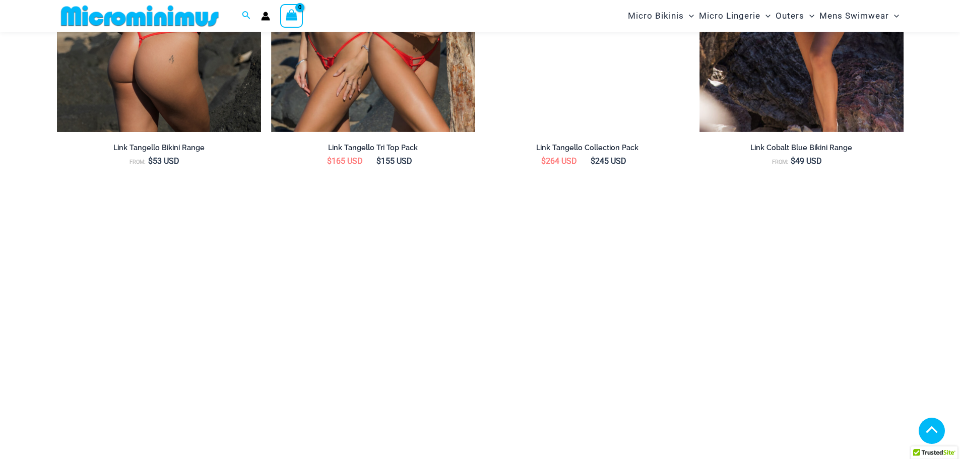
scroll to position [1754, 0]
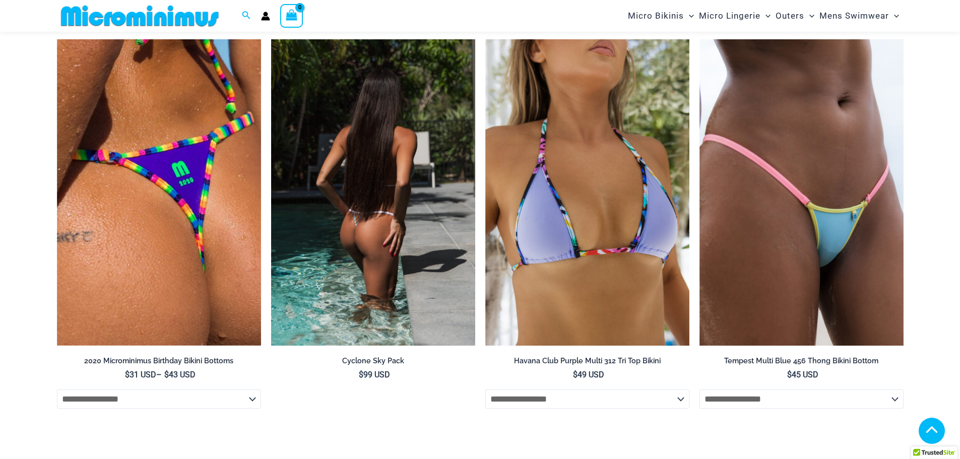
scroll to position [3872, 0]
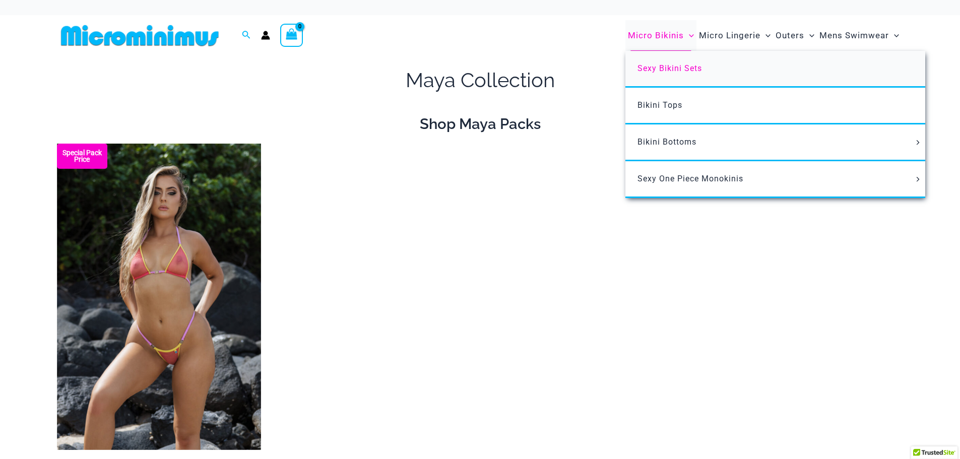
click at [659, 71] on span "Sexy Bikini Sets" at bounding box center [669, 68] width 64 height 10
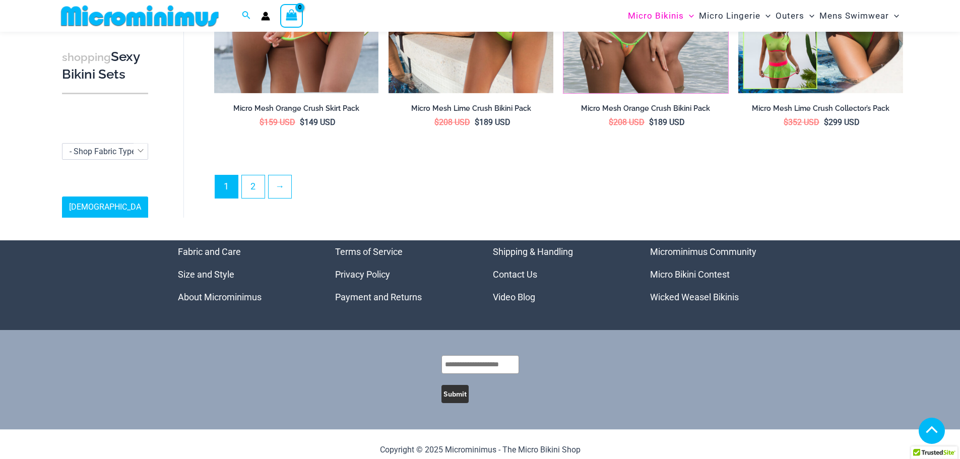
scroll to position [2508, 0]
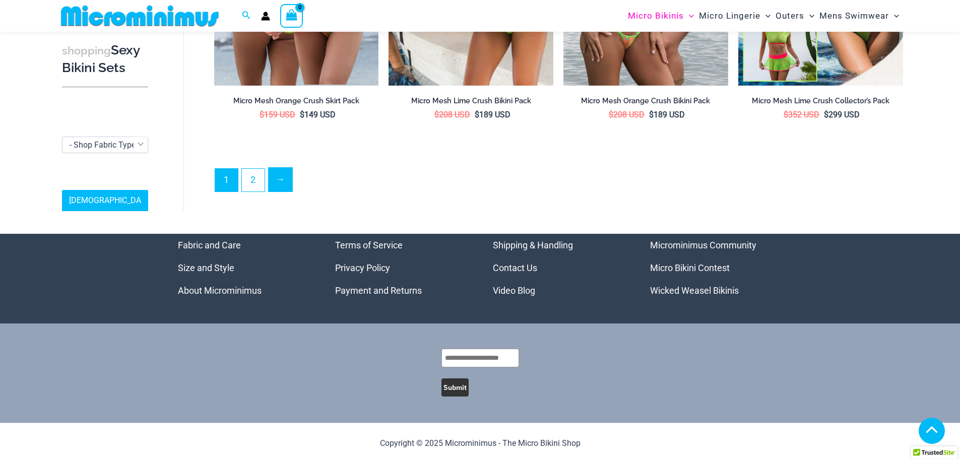
click at [273, 181] on link "→" at bounding box center [281, 180] width 24 height 24
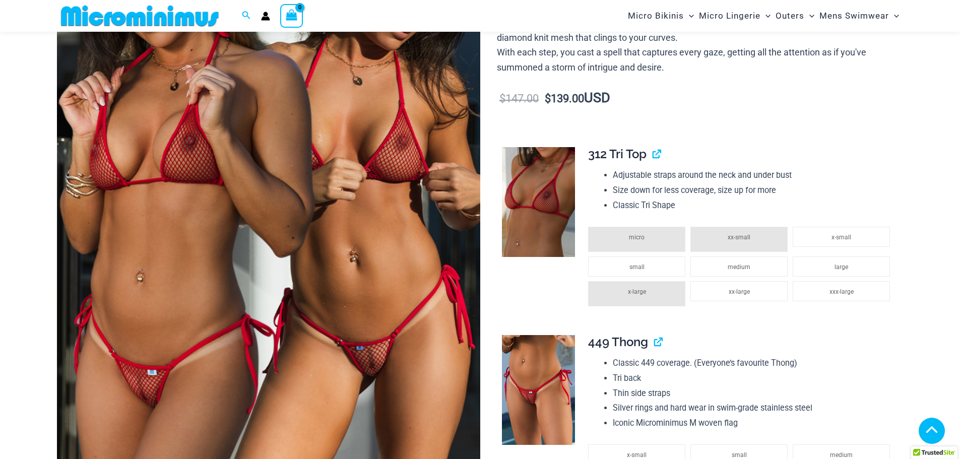
scroll to position [242, 0]
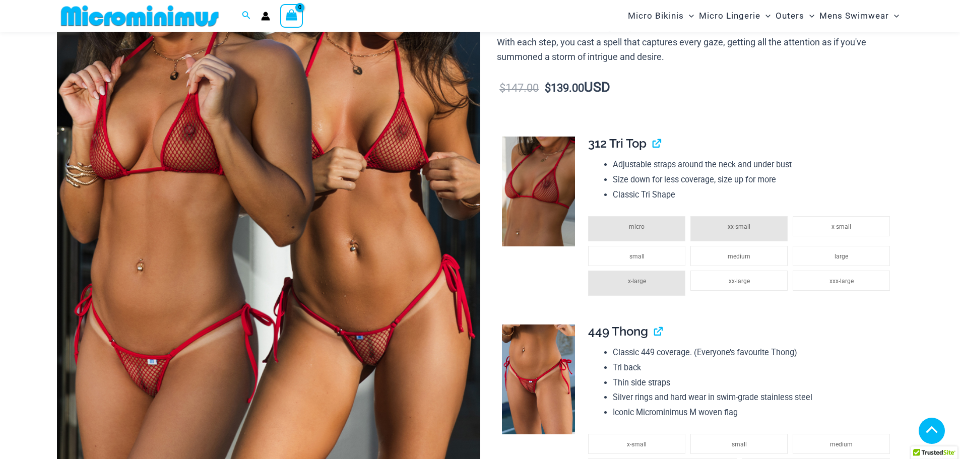
click at [394, 193] on img at bounding box center [268, 166] width 423 height 635
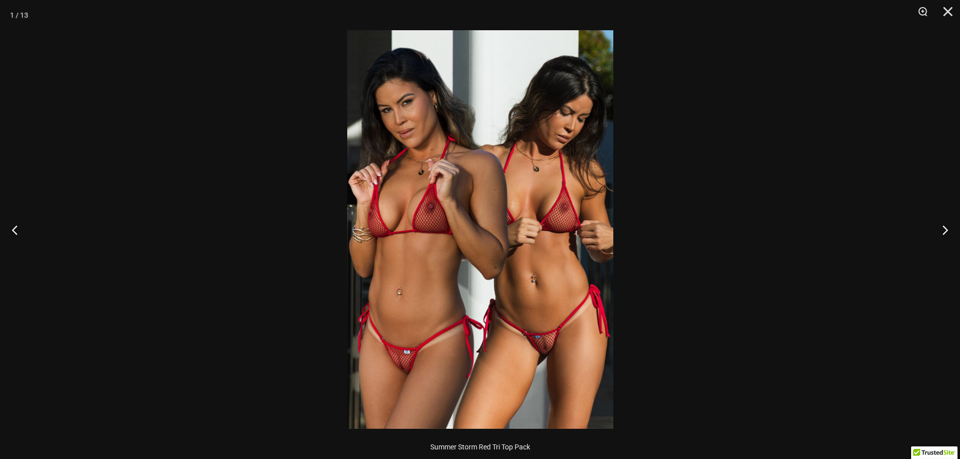
click at [392, 186] on img at bounding box center [480, 229] width 266 height 399
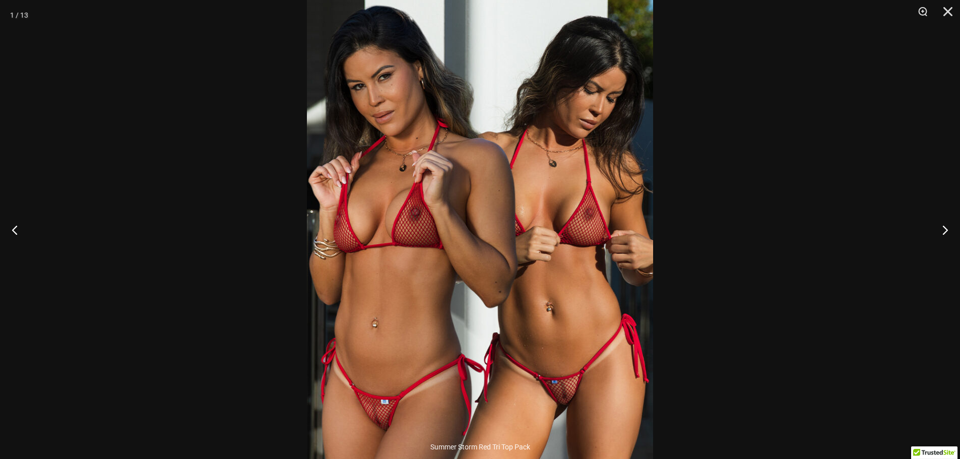
click at [393, 178] on img at bounding box center [480, 242] width 346 height 519
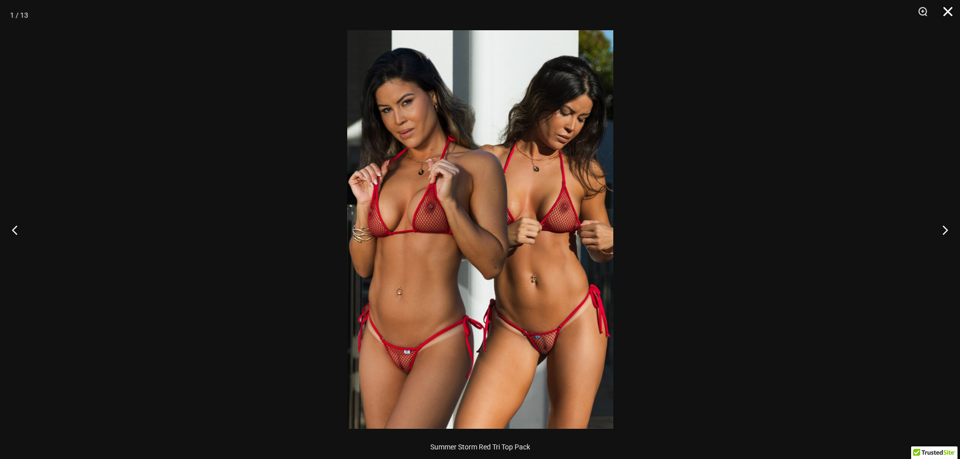
click at [947, 10] on button "Close" at bounding box center [944, 15] width 25 height 30
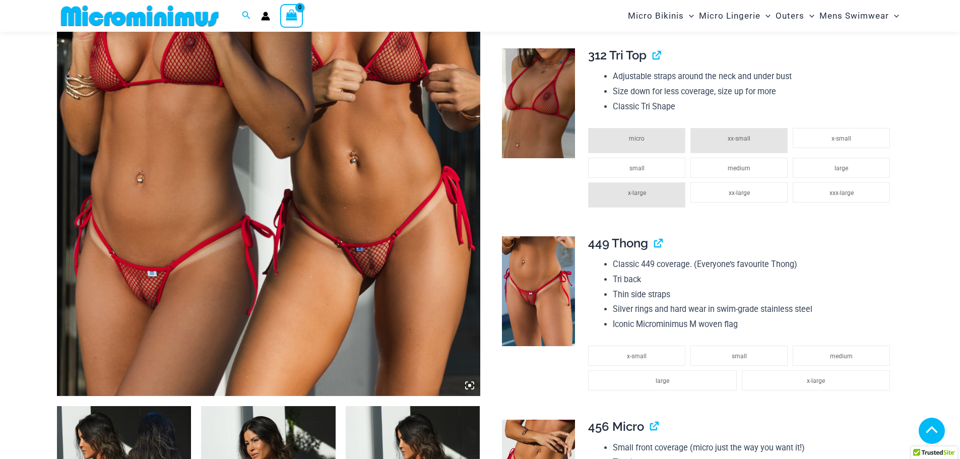
scroll to position [343, 0]
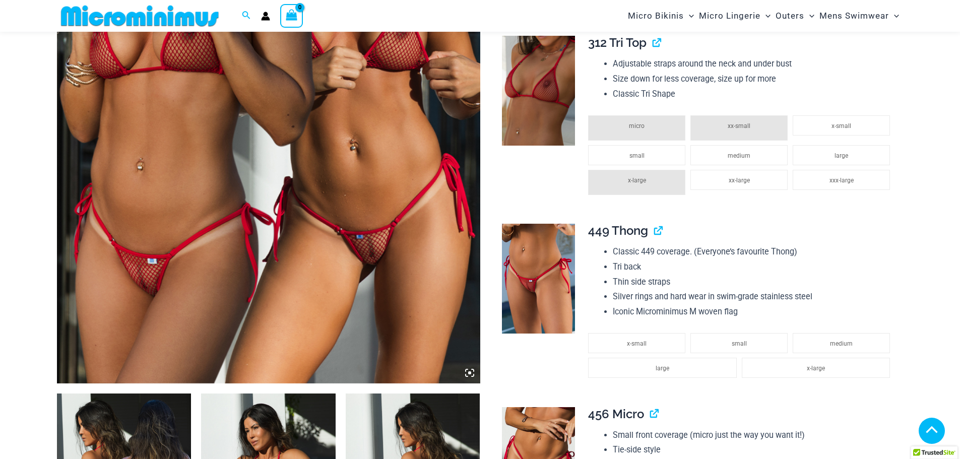
click at [532, 122] on img at bounding box center [538, 91] width 73 height 110
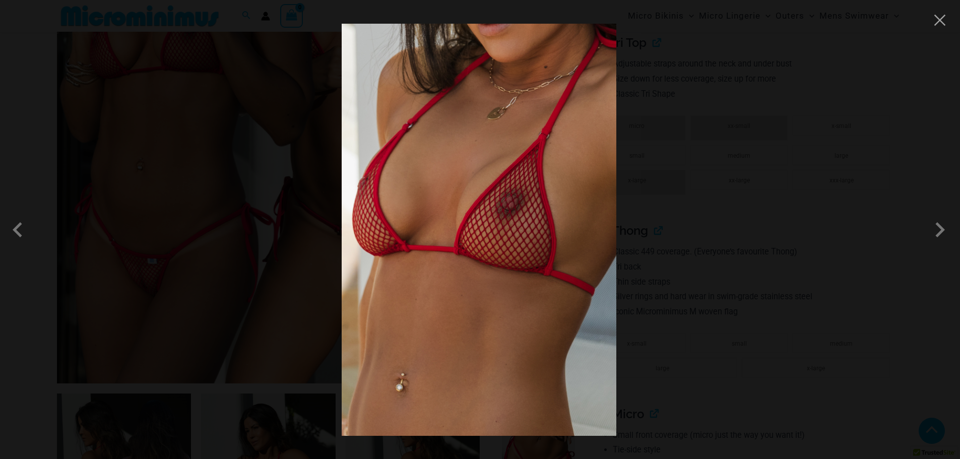
click at [703, 104] on div at bounding box center [480, 229] width 960 height 459
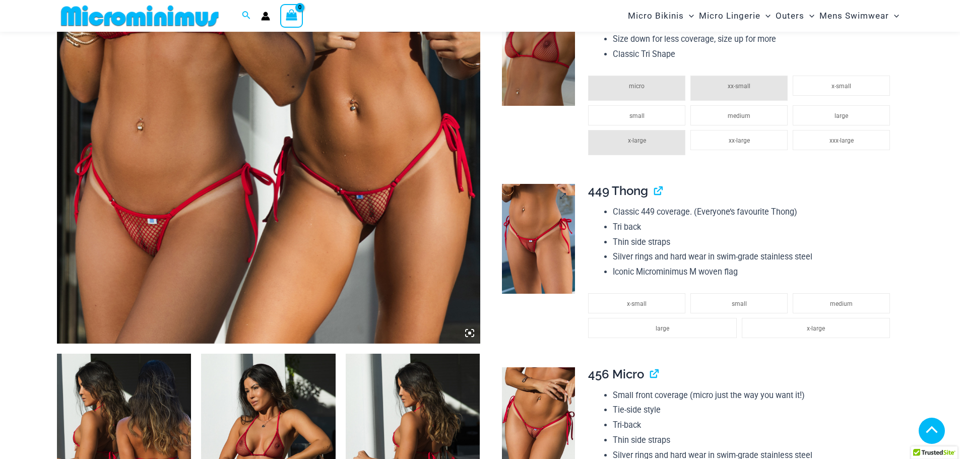
scroll to position [444, 0]
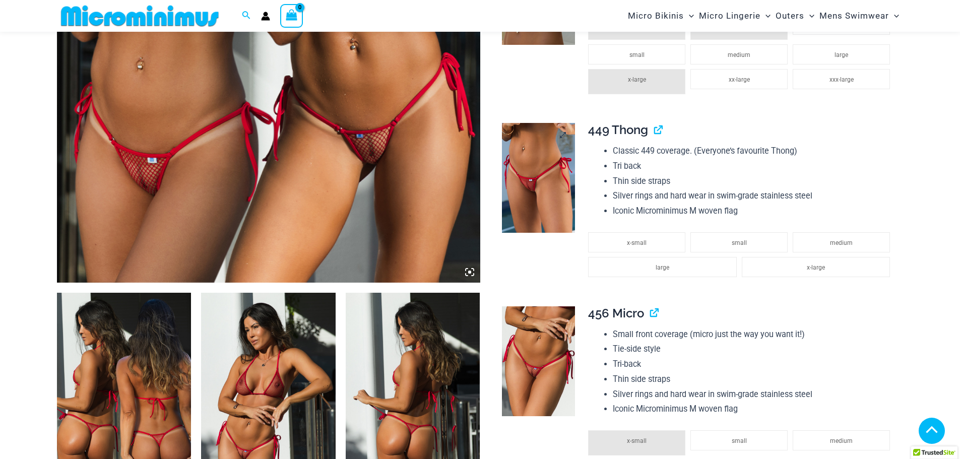
click at [553, 185] on img at bounding box center [538, 177] width 73 height 109
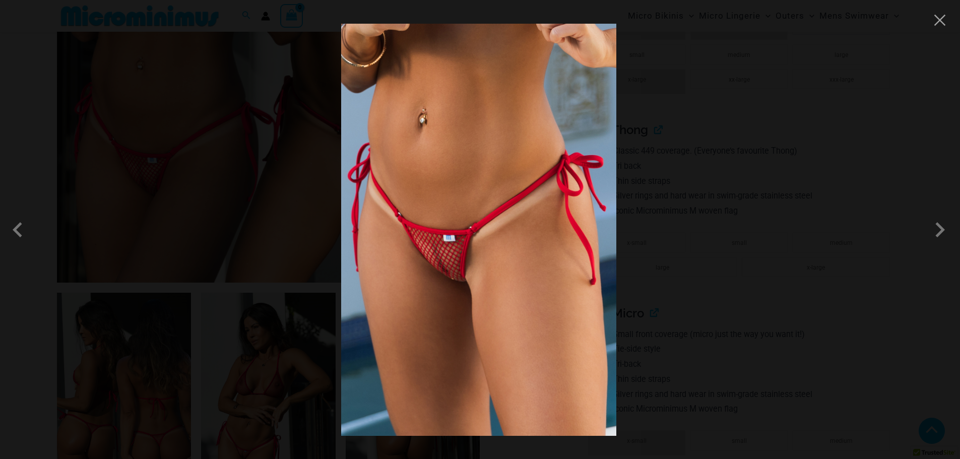
click at [679, 157] on div at bounding box center [480, 229] width 960 height 459
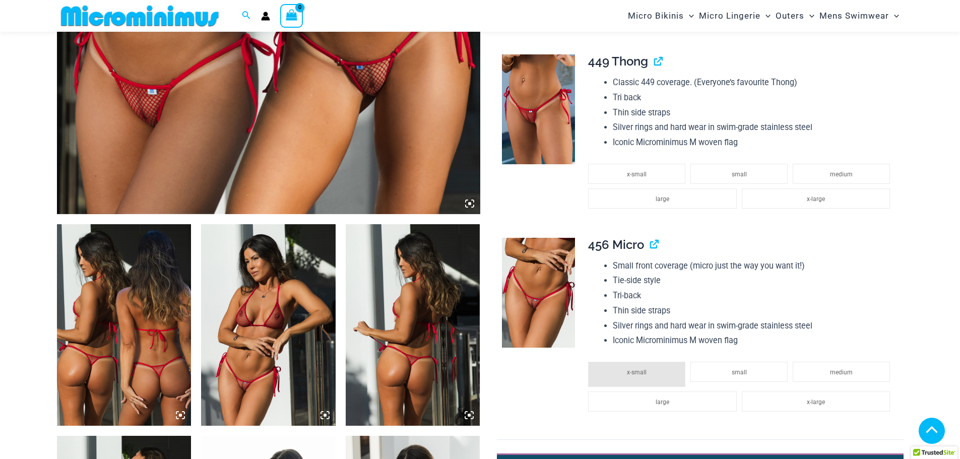
scroll to position [645, 0]
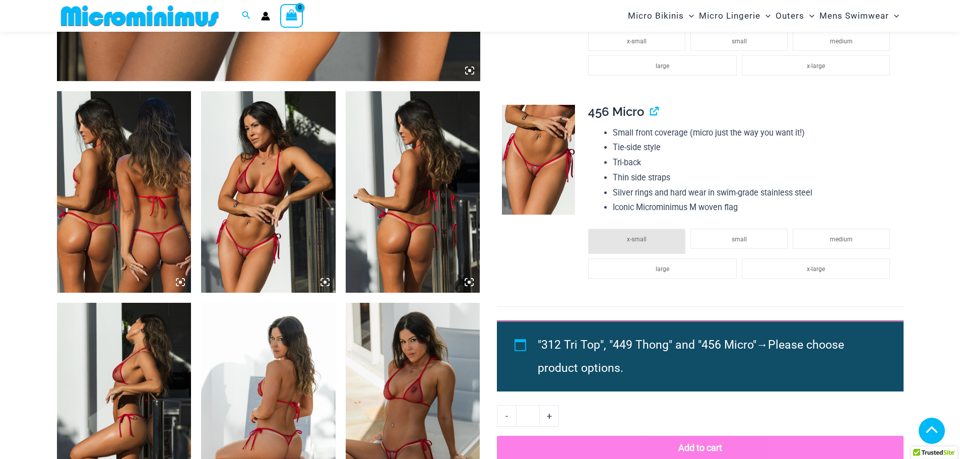
click at [547, 164] on img at bounding box center [538, 160] width 73 height 110
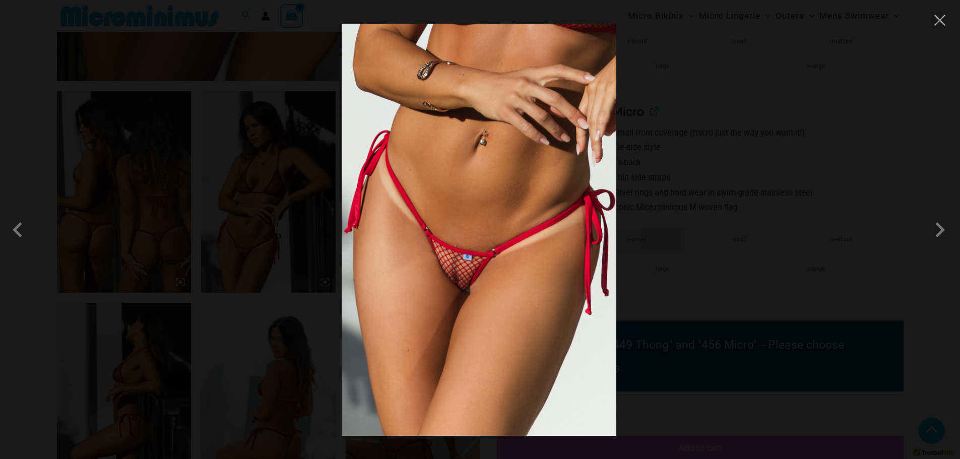
click at [473, 261] on img at bounding box center [479, 230] width 275 height 412
drag, startPoint x: 867, startPoint y: 101, endPoint x: 854, endPoint y: 107, distance: 13.8
click at [867, 102] on div at bounding box center [480, 229] width 960 height 459
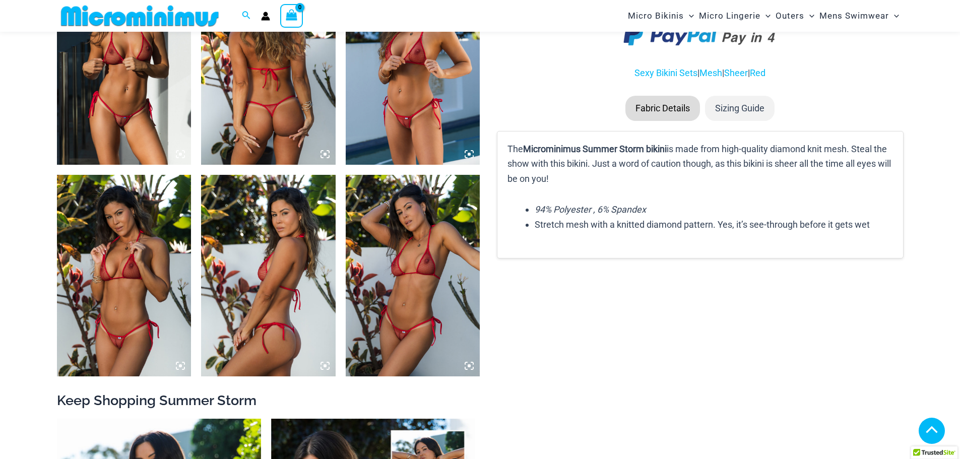
scroll to position [1200, 0]
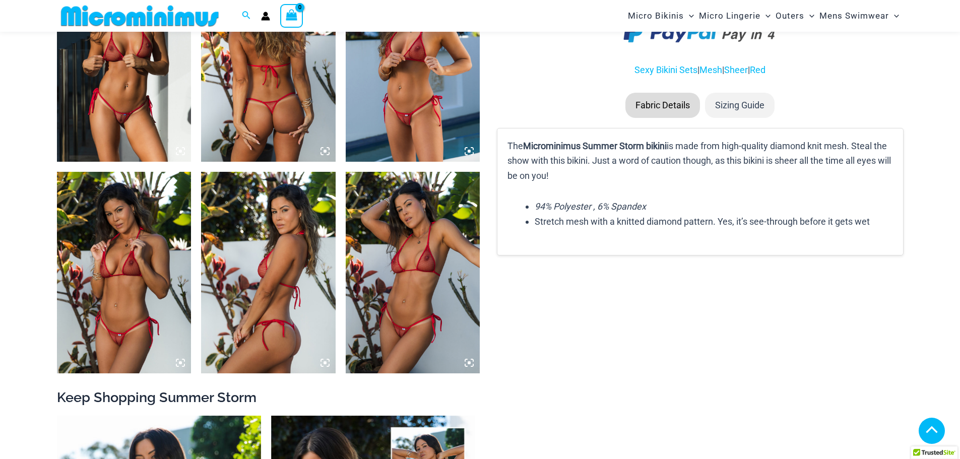
click at [107, 105] on img at bounding box center [124, 61] width 135 height 202
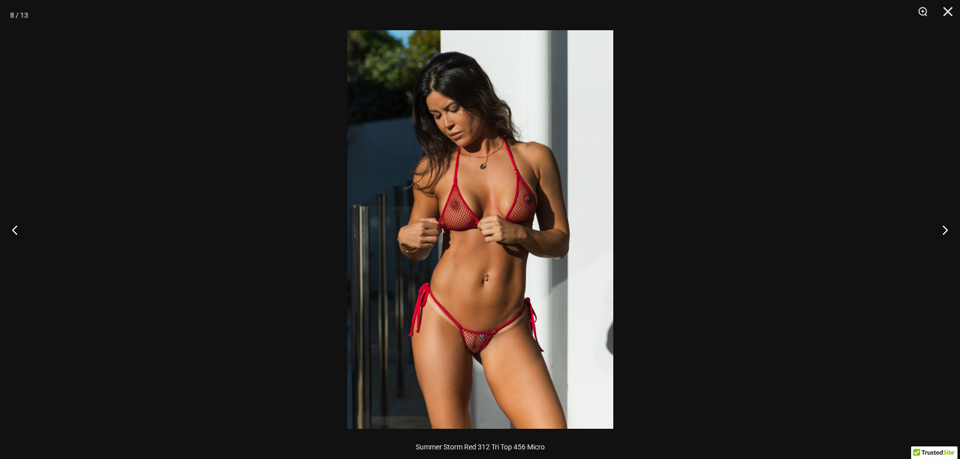
click at [834, 144] on div at bounding box center [480, 229] width 960 height 459
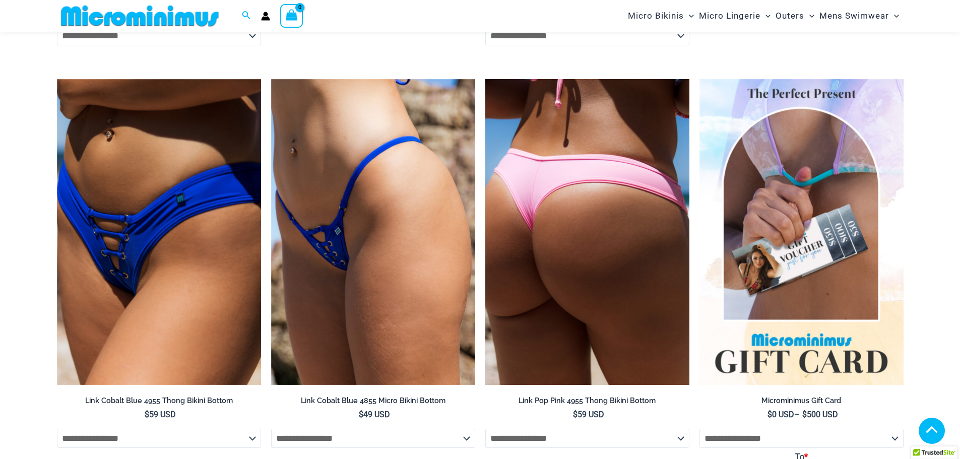
scroll to position [3719, 0]
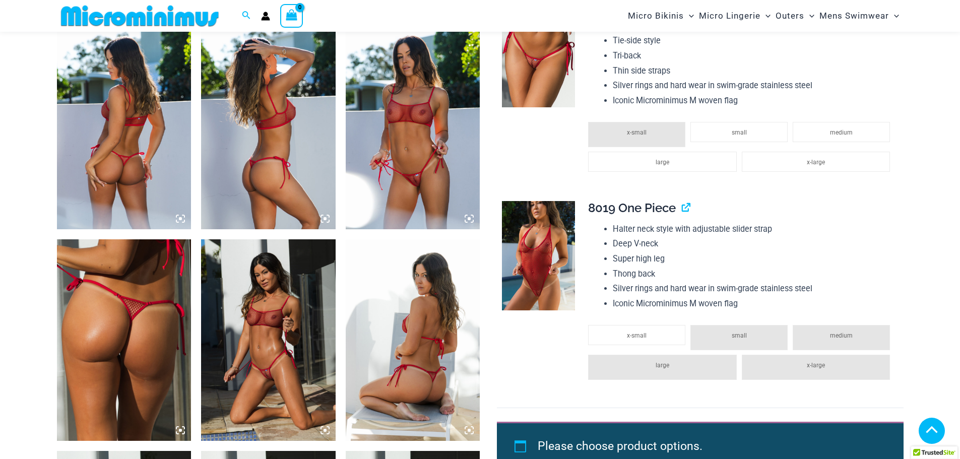
scroll to position [900, 0]
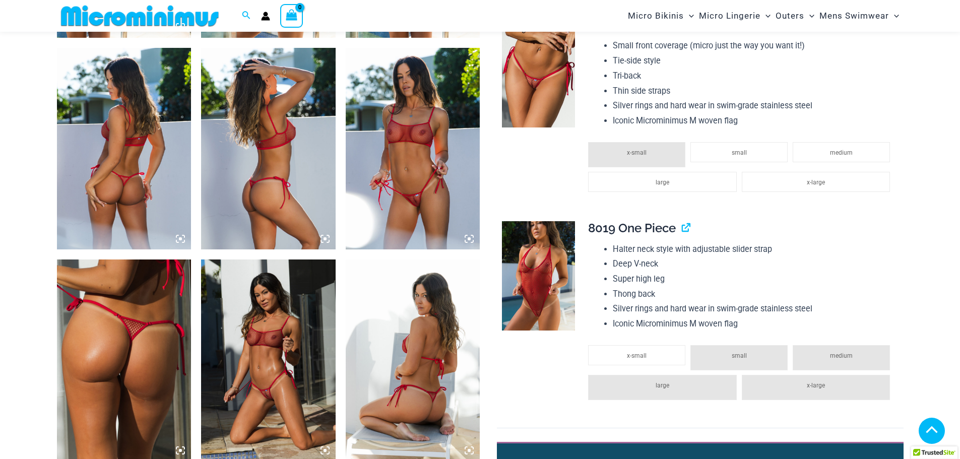
click at [404, 128] on img at bounding box center [413, 149] width 135 height 202
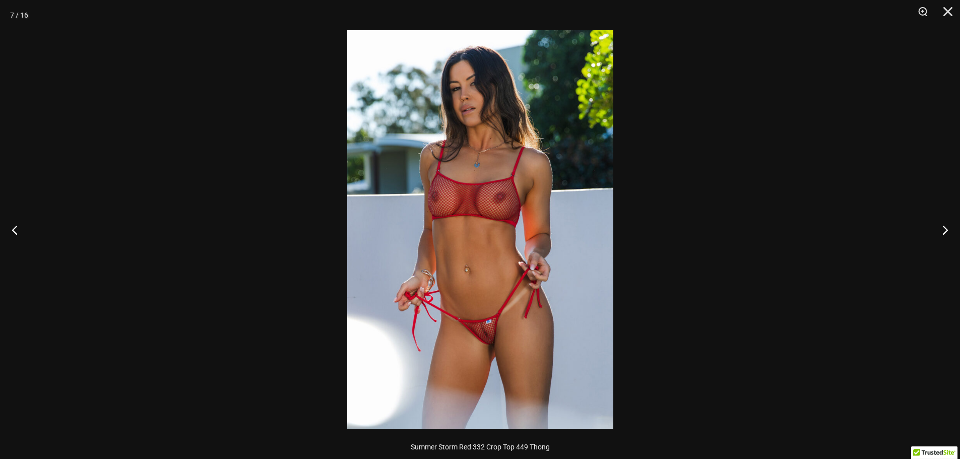
click at [504, 258] on img at bounding box center [480, 229] width 266 height 399
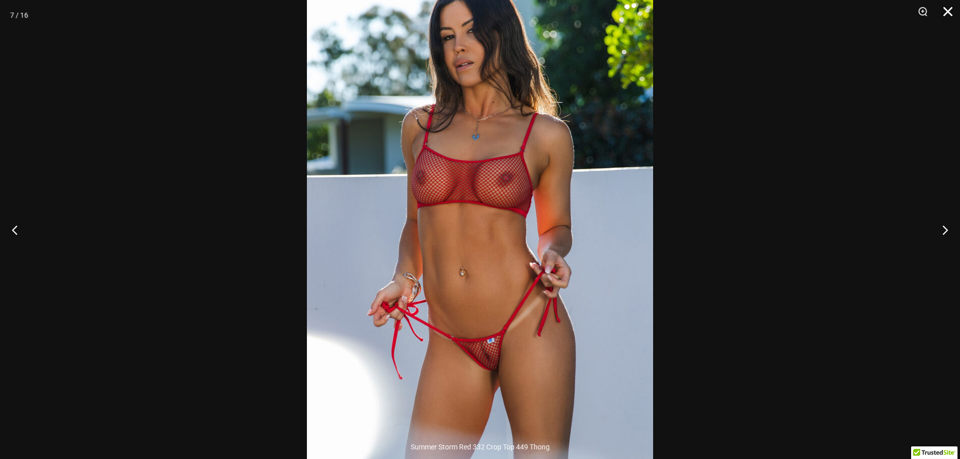
click at [951, 9] on button "Close" at bounding box center [944, 15] width 25 height 30
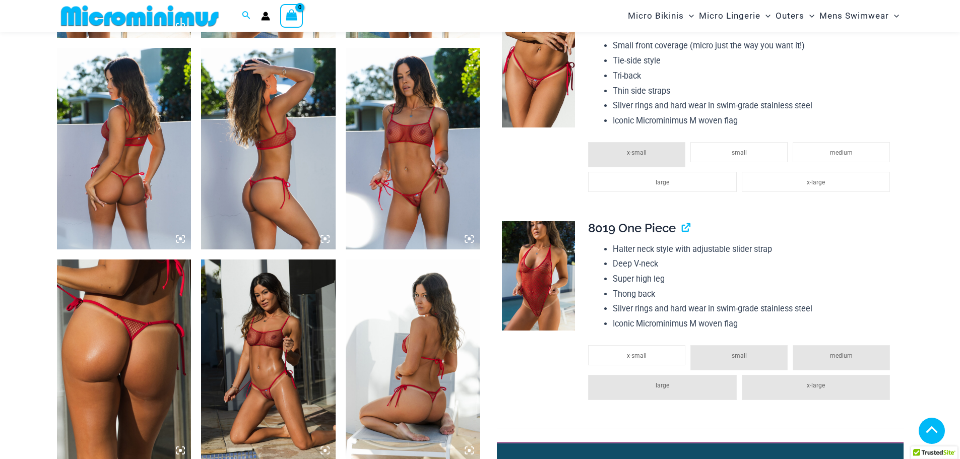
click at [546, 256] on img at bounding box center [538, 276] width 73 height 110
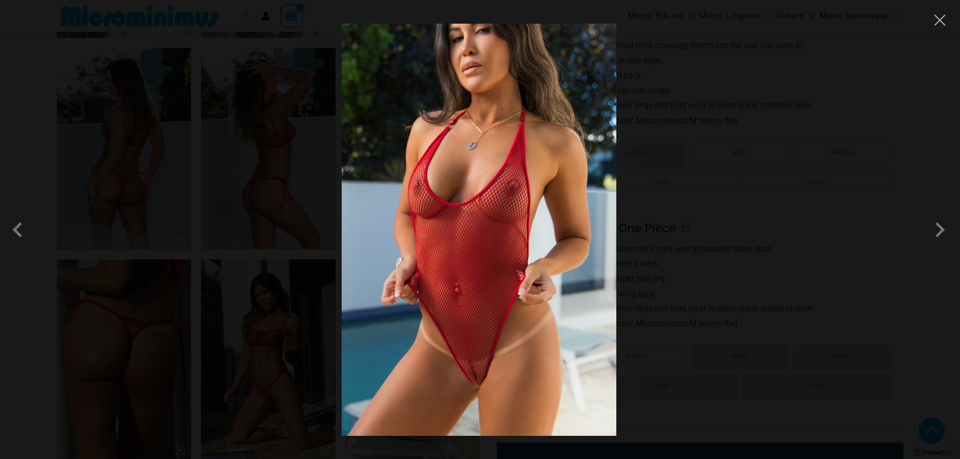
click at [645, 240] on div at bounding box center [480, 229] width 960 height 459
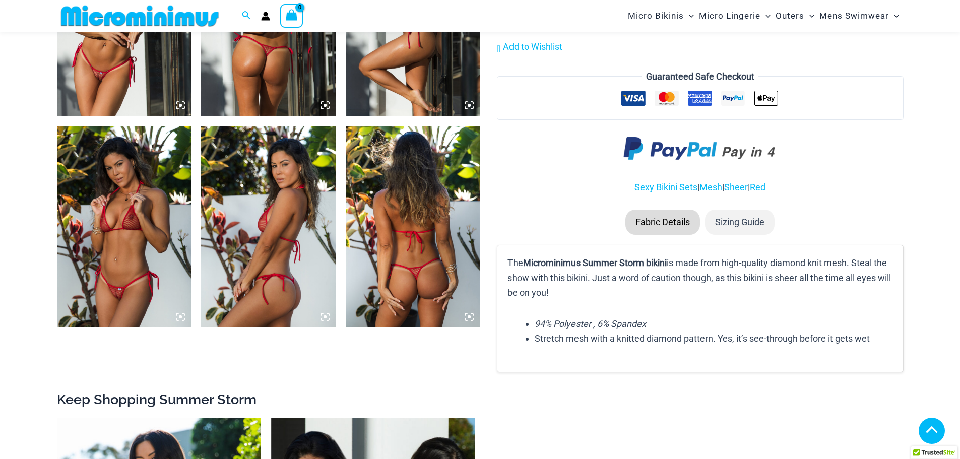
scroll to position [1656, 0]
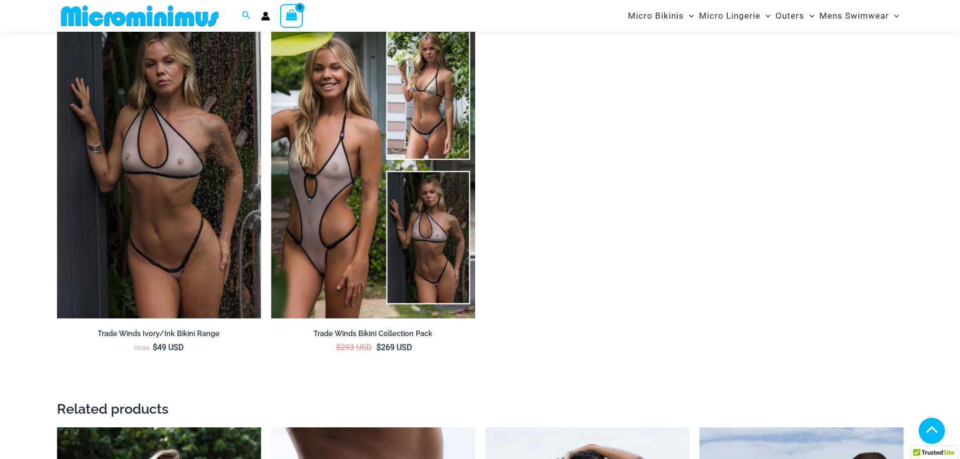
scroll to position [1956, 0]
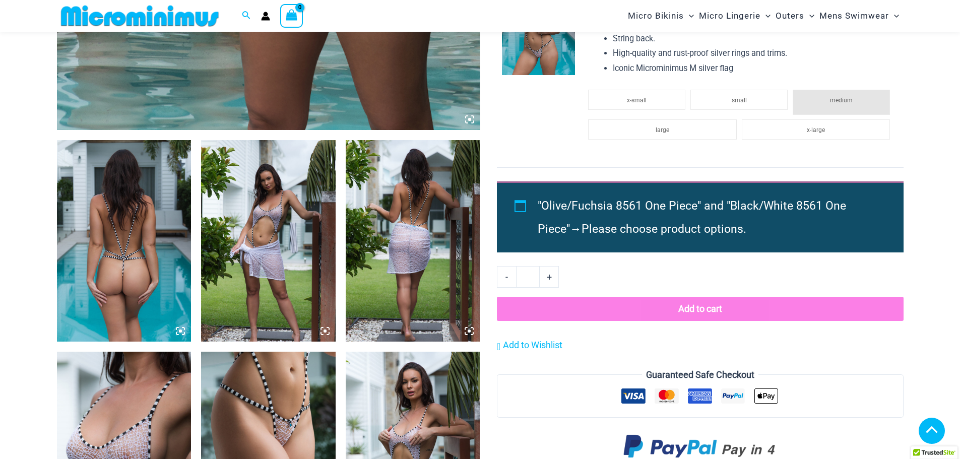
scroll to position [496, 0]
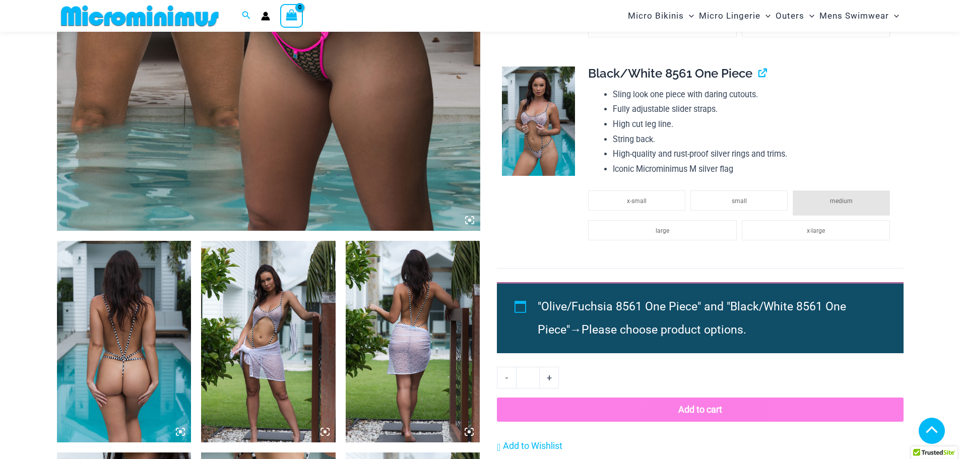
click at [552, 105] on img at bounding box center [538, 122] width 73 height 110
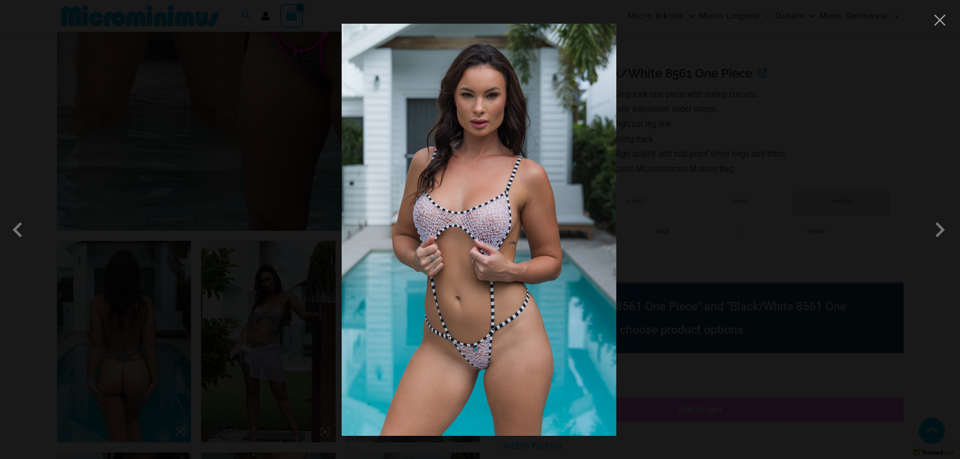
click at [630, 122] on div at bounding box center [480, 229] width 960 height 459
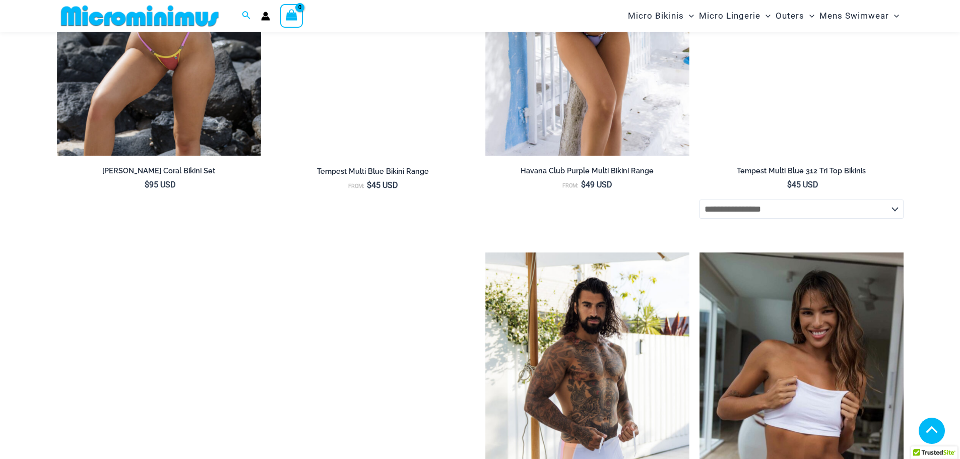
scroll to position [3670, 0]
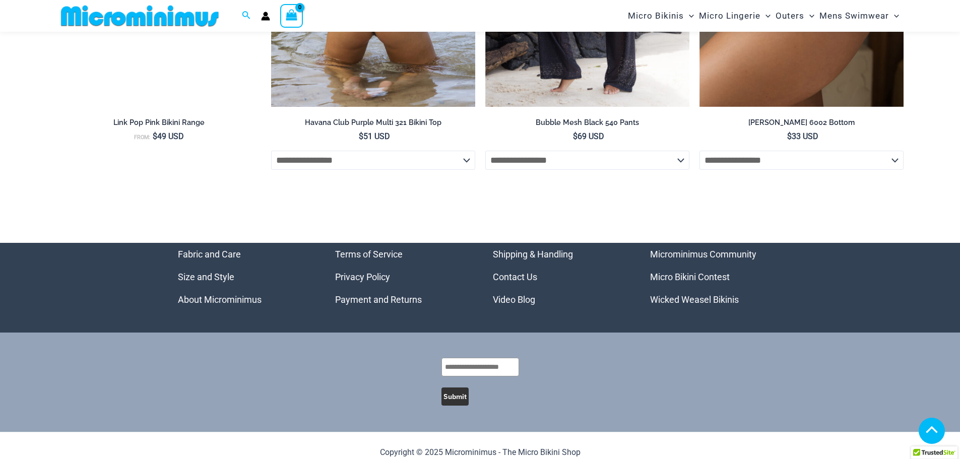
scroll to position [4023, 0]
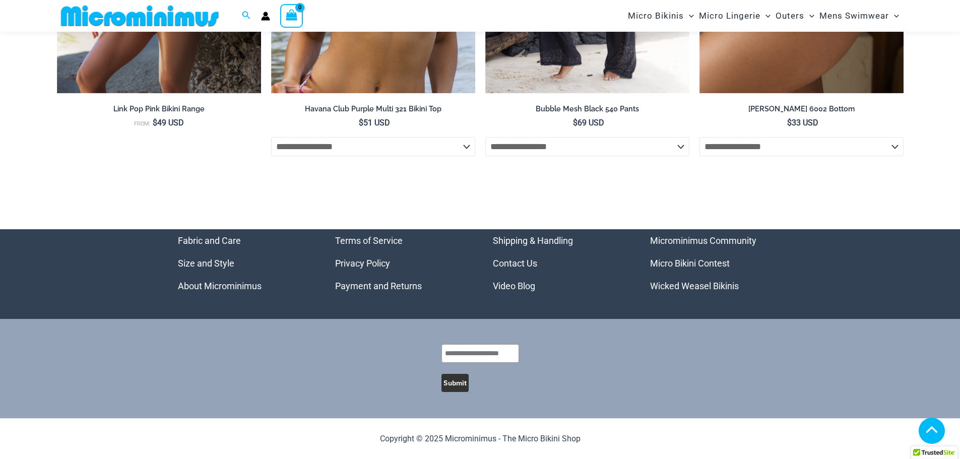
click at [682, 286] on link "Wicked Weasel Bikinis" at bounding box center [694, 286] width 89 height 11
click at [687, 262] on link "Micro Bikini Contest" at bounding box center [690, 263] width 80 height 11
click at [683, 266] on link "Micro Bikini Contest" at bounding box center [690, 263] width 80 height 11
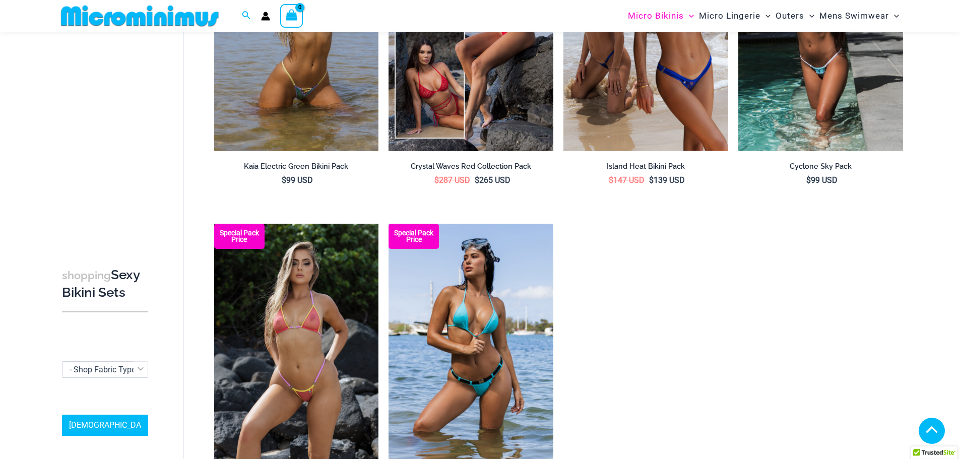
scroll to position [1952, 0]
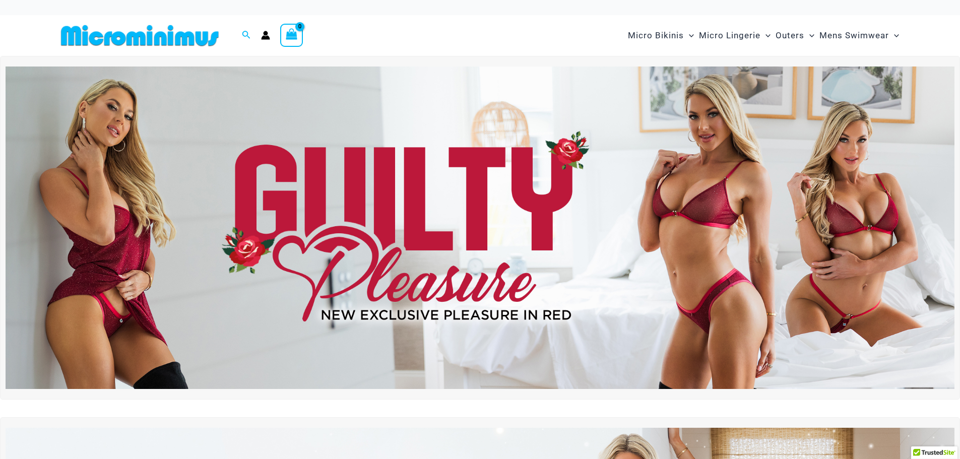
click at [566, 259] on img at bounding box center [480, 228] width 949 height 322
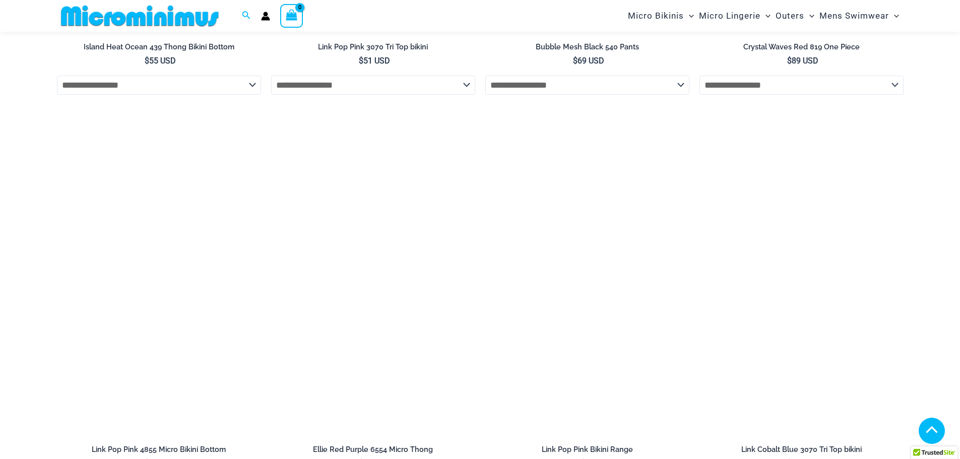
scroll to position [3725, 0]
